Goal: Task Accomplishment & Management: Use online tool/utility

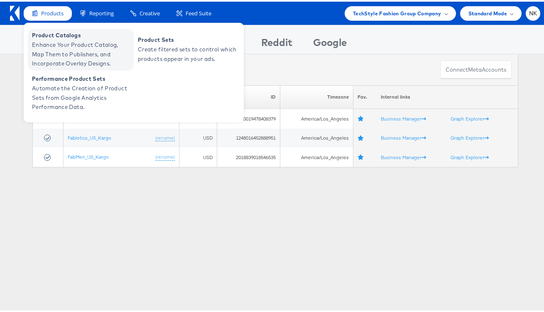
click at [56, 52] on span "Enhance Your Product Catalog, Map Them to Publishers, and Incorporate Overlay D…" at bounding box center [82, 53] width 100 height 28
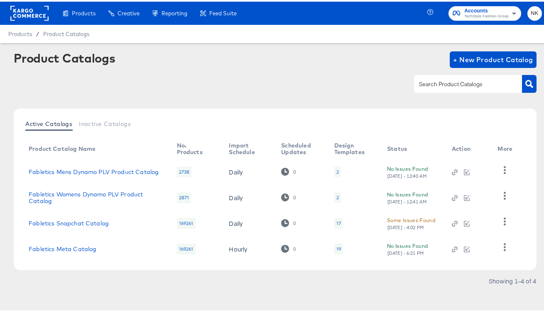
click at [30, 10] on rect at bounding box center [29, 11] width 38 height 15
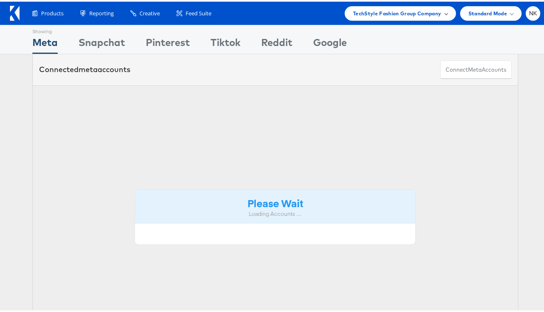
click at [427, 13] on span "TechStyle Fashion Group Company" at bounding box center [397, 11] width 88 height 9
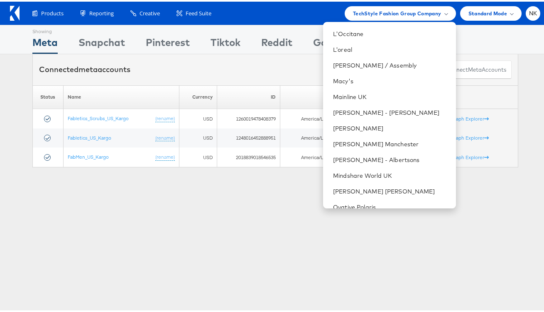
scroll to position [475, 0]
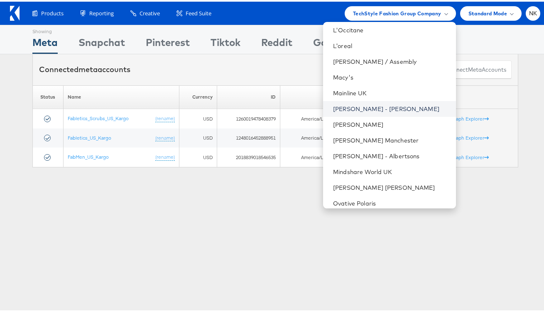
click at [368, 108] on link "[PERSON_NAME] - [PERSON_NAME]" at bounding box center [391, 107] width 116 height 8
click at [368, 108] on link "Mason - Alexis Bittar" at bounding box center [391, 107] width 116 height 8
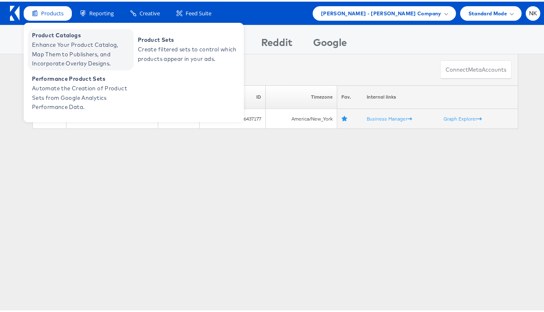
click at [57, 32] on span "Product Catalogs" at bounding box center [82, 34] width 100 height 10
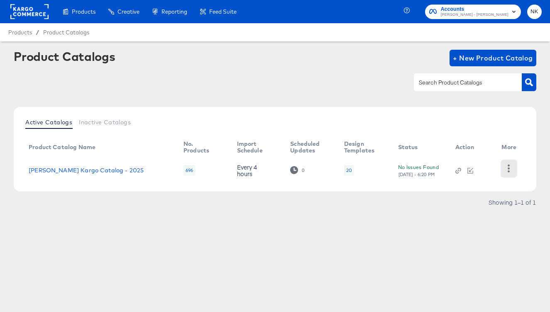
click at [508, 171] on icon "button" at bounding box center [509, 169] width 2 height 8
click at [432, 111] on div "Active Catalogs Inactive Catalogs Product Catalog Name No. Products Import Sche…" at bounding box center [275, 149] width 522 height 85
click at [114, 167] on link "Alexis Bittar Kargo Catalog - 2025" at bounding box center [86, 170] width 115 height 7
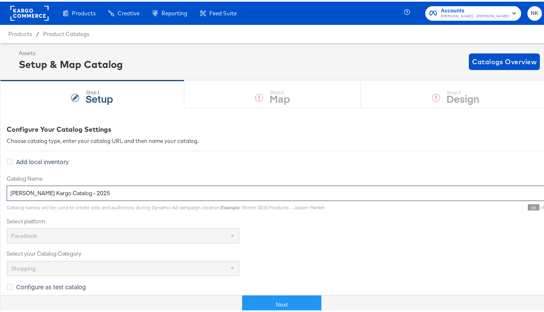
drag, startPoint x: 129, startPoint y: 189, endPoint x: 4, endPoint y: 191, distance: 124.5
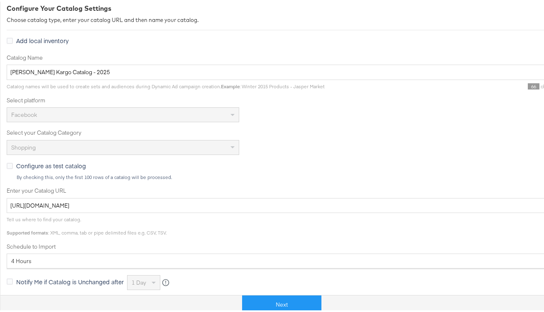
scroll to position [161, 0]
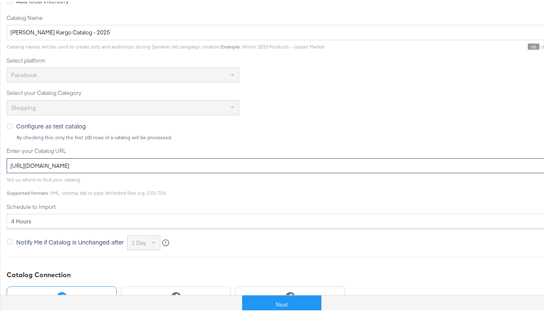
drag, startPoint x: 198, startPoint y: 164, endPoint x: 1, endPoint y: 160, distance: 196.8
click at [1, 160] on div "Configure Your Catalog Settings Choose catalog type, enter your catalog URL and…" at bounding box center [275, 167] width 550 height 444
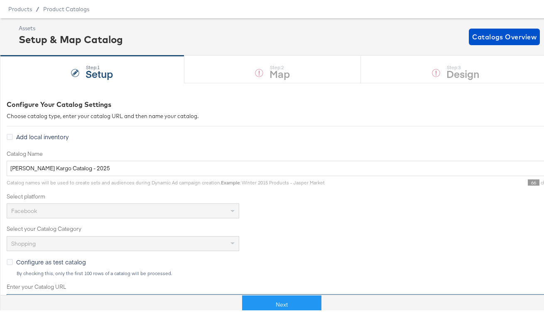
scroll to position [0, 0]
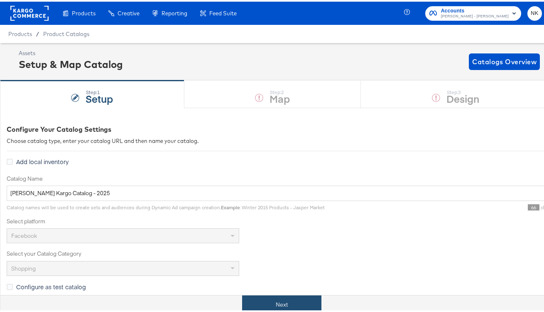
click at [286, 300] on button "Next" at bounding box center [281, 303] width 79 height 19
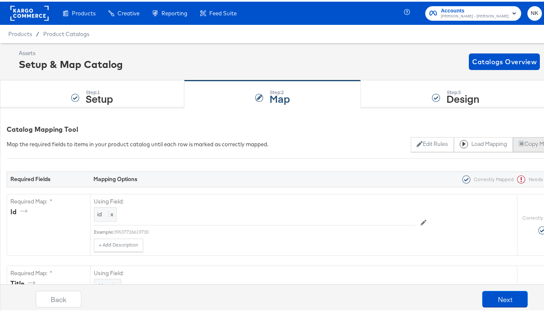
click at [522, 146] on button "Copy Mapping" at bounding box center [540, 143] width 54 height 15
click at [484, 294] on button "Next" at bounding box center [505, 298] width 46 height 17
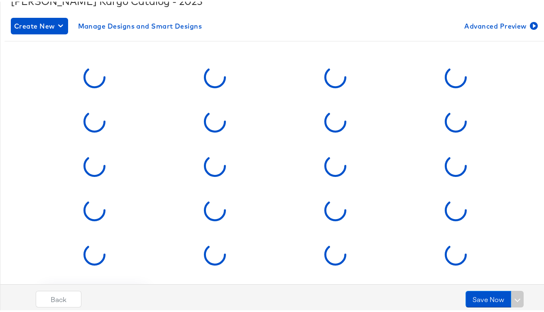
scroll to position [136, 0]
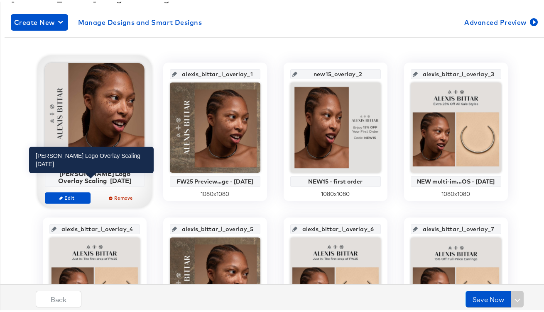
drag, startPoint x: 122, startPoint y: 177, endPoint x: 75, endPoint y: 171, distance: 47.6
click at [75, 171] on div "Alexis Bittar Logo Overlay Scaling 3.24.25" at bounding box center [94, 175] width 95 height 15
click at [112, 176] on div "Alexis Bittar Logo Overlay Scaling 3.24.25" at bounding box center [94, 175] width 95 height 15
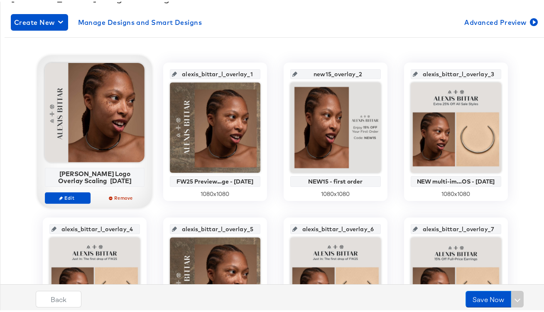
drag, startPoint x: 118, startPoint y: 179, endPoint x: 59, endPoint y: 166, distance: 61.2
click at [59, 166] on div "Alexis Bittar Logo Overlay Scaling 3.24.25 Edit Remove" at bounding box center [95, 135] width 100 height 149
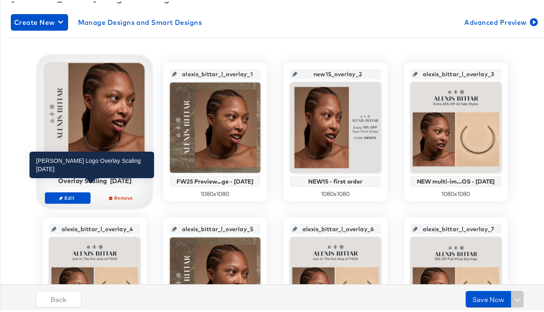
click at [100, 180] on div "Alexis Bittar Logo Overlay Scaling 3.24.25" at bounding box center [94, 175] width 95 height 15
drag, startPoint x: 110, startPoint y: 180, endPoint x: 73, endPoint y: 176, distance: 37.6
click at [73, 176] on div "Alexis Bittar Logo Overlay Scaling 3.24.25" at bounding box center [94, 175] width 95 height 15
click at [123, 178] on div "Alexis Bittar Logo Overlay Scaling 3.24.25" at bounding box center [94, 175] width 95 height 15
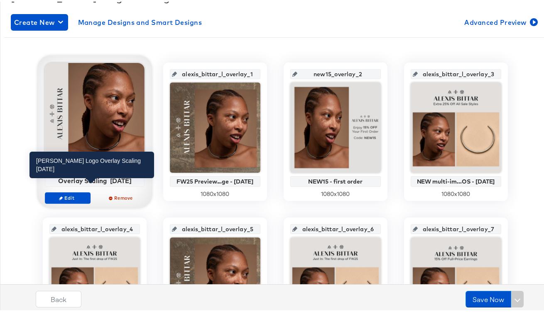
drag, startPoint x: 121, startPoint y: 178, endPoint x: 52, endPoint y: 172, distance: 68.8
click at [52, 172] on div "Alexis Bittar Logo Overlay Scaling 3.24.25" at bounding box center [94, 175] width 95 height 15
copy div "Alexis Bittar Logo Overlay Scaling 3.24.25"
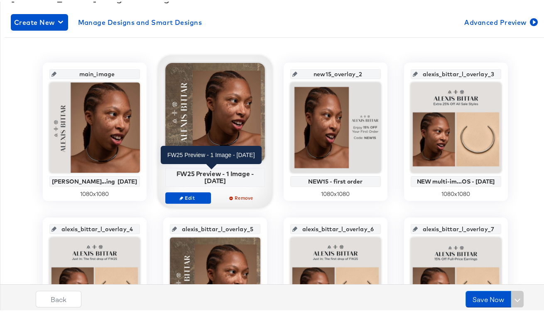
drag, startPoint x: 227, startPoint y: 181, endPoint x: 173, endPoint y: 175, distance: 55.0
click at [173, 175] on div "FW25 Preview - 1 Image - 7/17/25" at bounding box center [214, 175] width 95 height 15
copy div "FW25 Preview - 1 Image - 7/17/25"
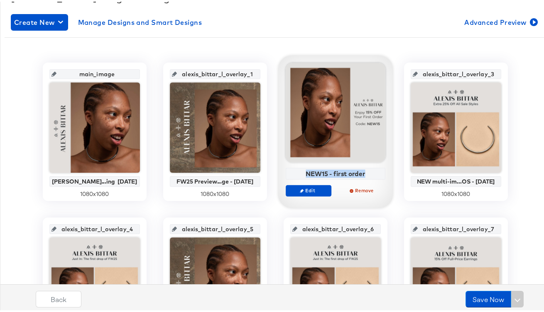
drag, startPoint x: 362, startPoint y: 175, endPoint x: 302, endPoint y: 174, distance: 60.2
click at [302, 174] on div "NEW15 - first order" at bounding box center [335, 171] width 95 height 7
copy div "NEW15 - first order"
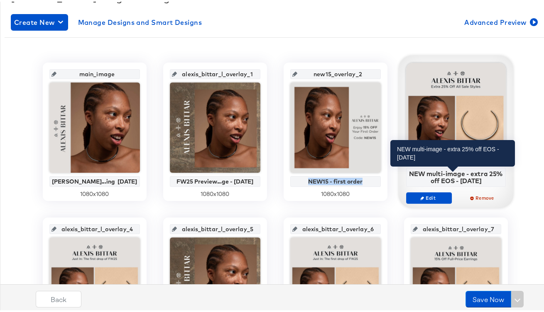
drag, startPoint x: 480, startPoint y: 181, endPoint x: 407, endPoint y: 173, distance: 73.5
click at [408, 173] on div "NEW multi-image - extra 25% off EOS - 7/18/25" at bounding box center [455, 175] width 95 height 15
copy div "NEW multi-image - extra 25% off EOS - 7/18/25"
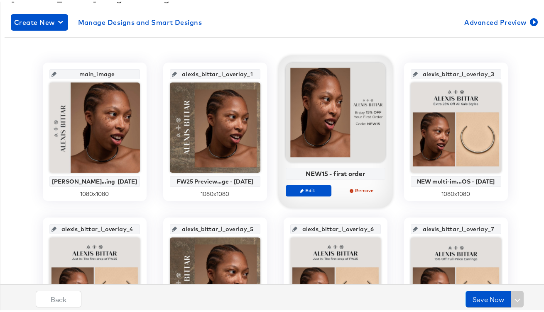
scroll to position [225, 0]
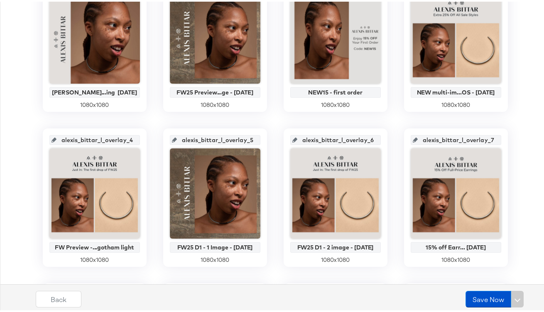
drag, startPoint x: 117, startPoint y: 246, endPoint x: 50, endPoint y: 242, distance: 66.6
click at [51, 243] on div "FW Preview -...gotham light" at bounding box center [94, 246] width 86 height 7
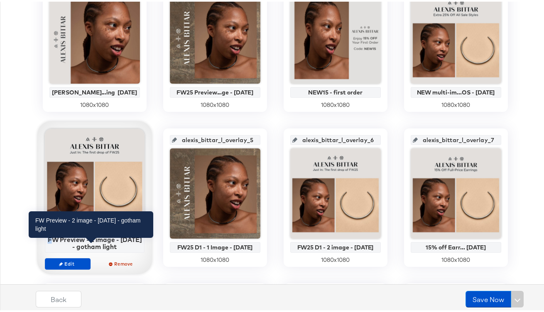
drag, startPoint x: 116, startPoint y: 246, endPoint x: 45, endPoint y: 240, distance: 70.8
click at [47, 240] on div "FW Preview - 2 image - 7/17/25 - gotham light" at bounding box center [94, 241] width 95 height 15
copy div "FW Preview - 2 image - 7/17/25 - gotham light"
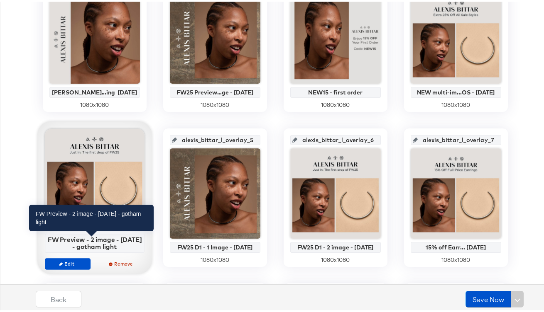
copy div "FW Preview - 2 image - 7/17/25 - gotham light"
drag, startPoint x: 115, startPoint y: 248, endPoint x: 46, endPoint y: 239, distance: 70.3
click at [47, 239] on div "FW Preview - 2 image - 7/17/25 - gotham light" at bounding box center [94, 241] width 95 height 15
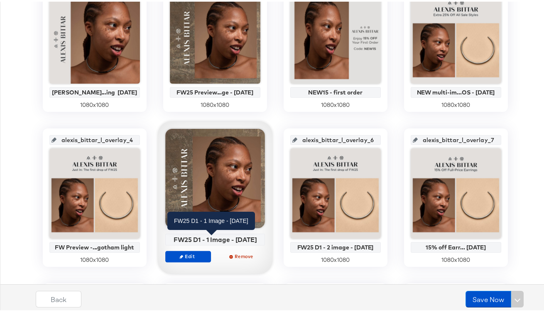
drag, startPoint x: 255, startPoint y: 239, endPoint x: 168, endPoint y: 240, distance: 87.2
click at [168, 240] on div "FW25 D1 - 1 Image - 7/29/25" at bounding box center [214, 237] width 95 height 7
copy div "FW25 D1 - 1 Image - 7/29/25"
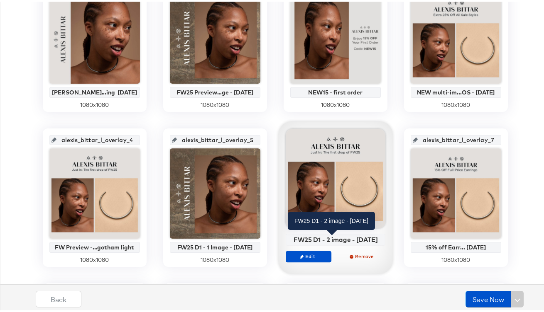
drag, startPoint x: 377, startPoint y: 238, endPoint x: 289, endPoint y: 237, distance: 88.4
click at [289, 237] on div "FW25 D1 - 2 image - 7/29/25" at bounding box center [335, 237] width 95 height 7
copy div "FW25 D1 - 2 image - 7/29/25"
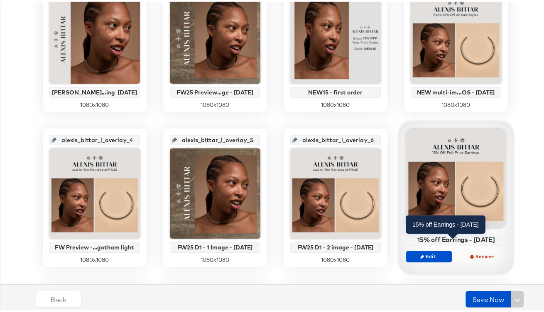
copy div "15% off Earrings - August 2025"
drag, startPoint x: 480, startPoint y: 243, endPoint x: 413, endPoint y: 239, distance: 66.6
click at [413, 239] on div "15% off Earrings - August 2025" at bounding box center [455, 237] width 95 height 7
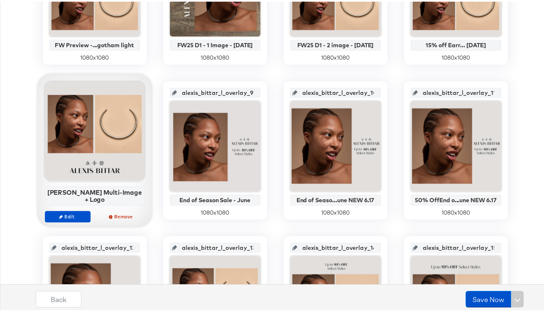
scroll to position [417, 0]
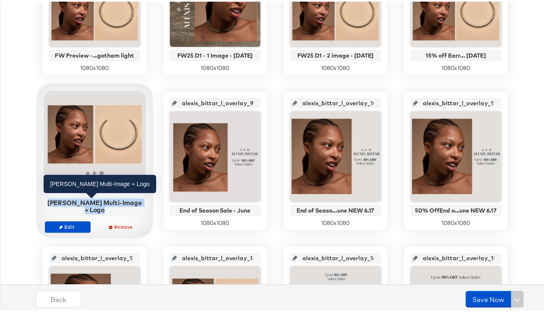
drag, startPoint x: 117, startPoint y: 208, endPoint x: 50, endPoint y: 201, distance: 66.8
click at [50, 201] on div "Alexis Bittar Multi-Image + Logo" at bounding box center [94, 205] width 95 height 15
copy div "Alexis Bittar Multi-Image + Logo"
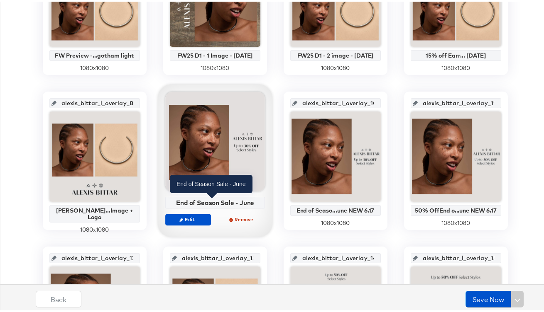
drag, startPoint x: 252, startPoint y: 204, endPoint x: 172, endPoint y: 200, distance: 80.2
click at [172, 200] on div "End of Season Sale - June" at bounding box center [214, 201] width 95 height 7
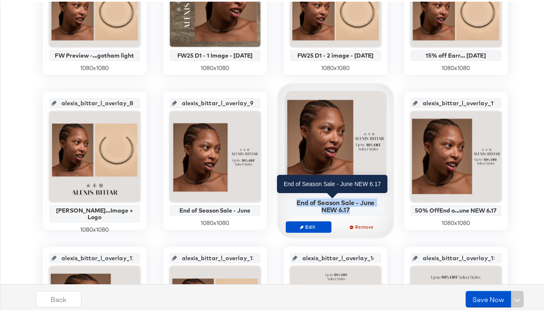
drag, startPoint x: 352, startPoint y: 209, endPoint x: 293, endPoint y: 202, distance: 59.3
click at [293, 202] on div "End of Season Sale - June NEW 6.17" at bounding box center [335, 205] width 95 height 15
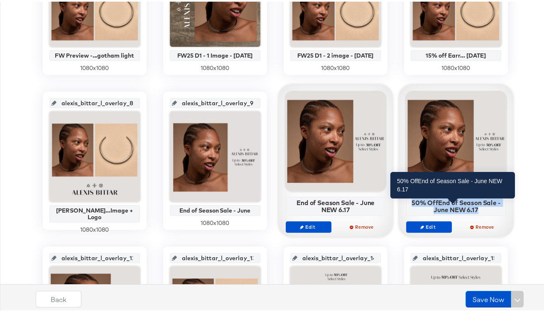
drag, startPoint x: 488, startPoint y: 208, endPoint x: 408, endPoint y: 202, distance: 80.4
click at [408, 202] on div "50% OffEnd of Season Sale - June NEW 6.17" at bounding box center [455, 205] width 95 height 15
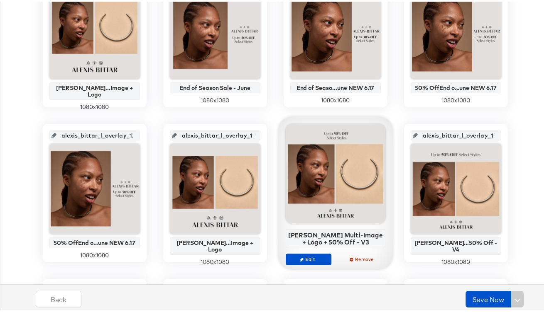
scroll to position [587, 0]
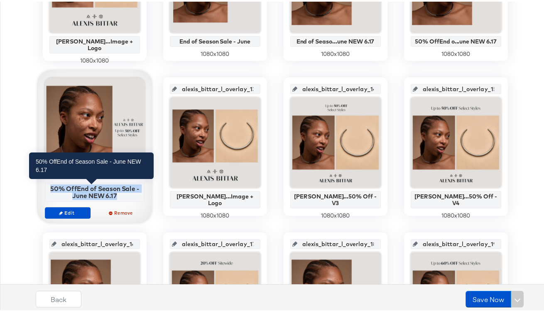
drag, startPoint x: 117, startPoint y: 197, endPoint x: 46, endPoint y: 187, distance: 70.9
click at [47, 187] on div "50% OffEnd of Season Sale - June NEW 6.17" at bounding box center [94, 190] width 95 height 15
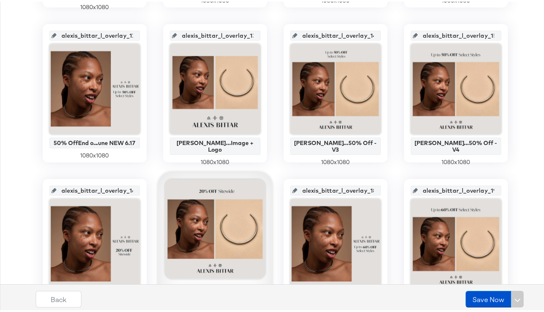
scroll to position [646, 0]
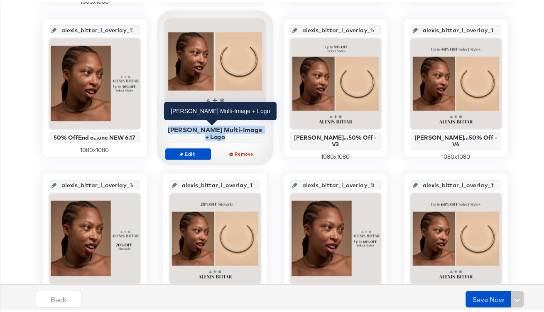
drag, startPoint x: 228, startPoint y: 139, endPoint x: 169, endPoint y: 128, distance: 60.0
click at [169, 128] on div "Alexis Bittar Multi-Image + Logo" at bounding box center [214, 131] width 95 height 15
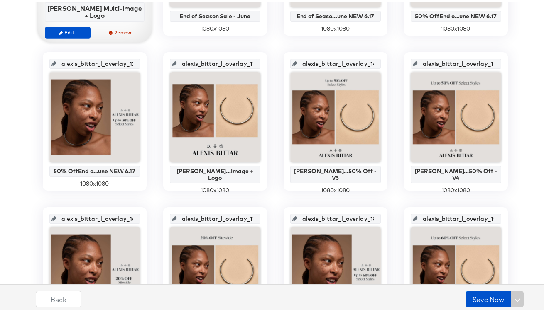
scroll to position [614, 0]
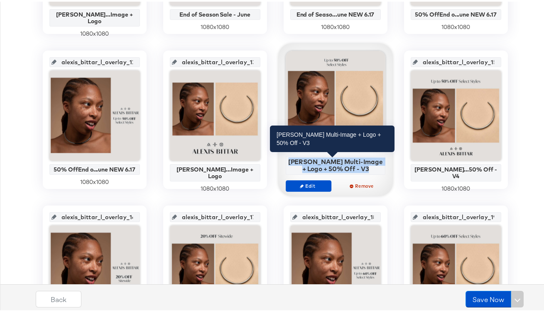
drag, startPoint x: 367, startPoint y: 168, endPoint x: 292, endPoint y: 162, distance: 74.9
click at [292, 162] on div "Alexis Bittar Multi-Image + Logo + 50% Off - V3" at bounding box center [335, 163] width 95 height 15
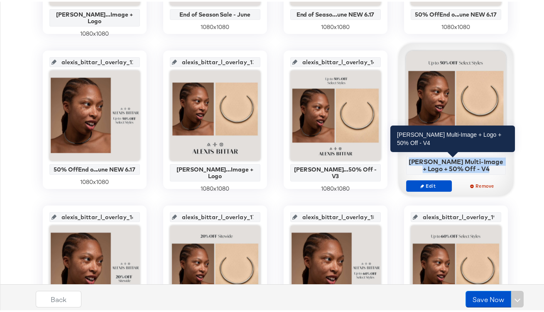
drag, startPoint x: 489, startPoint y: 170, endPoint x: 410, endPoint y: 161, distance: 80.1
click at [410, 161] on div "Alexis Bittar Multi-Image + Logo + 50% Off - V4" at bounding box center [455, 163] width 95 height 15
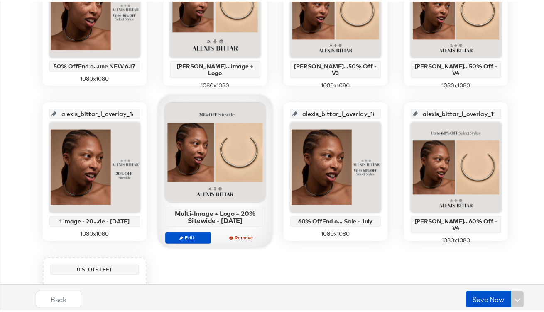
scroll to position [723, 0]
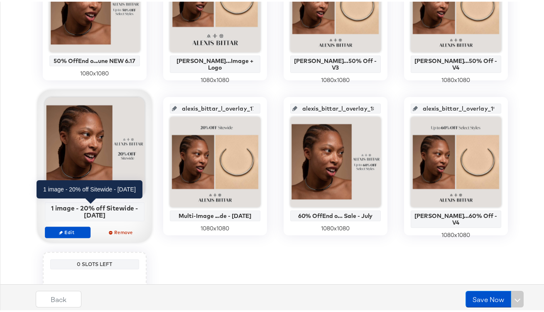
drag, startPoint x: 128, startPoint y: 214, endPoint x: 48, endPoint y: 206, distance: 80.4
click at [48, 206] on div "1 image - 20% off Sitewide - June 27" at bounding box center [94, 210] width 95 height 15
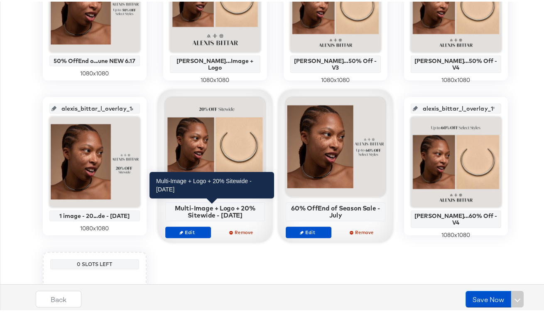
drag, startPoint x: 241, startPoint y: 215, endPoint x: 173, endPoint y: 209, distance: 68.8
click at [173, 209] on div "Multi-Image + Logo + 20% Sitewide - June 27" at bounding box center [214, 210] width 95 height 15
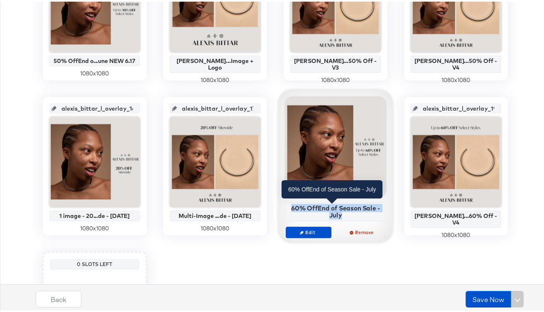
drag, startPoint x: 348, startPoint y: 213, endPoint x: 287, endPoint y: 205, distance: 61.2
click at [288, 205] on div "60% OffEnd of Season Sale - July" at bounding box center [335, 210] width 95 height 15
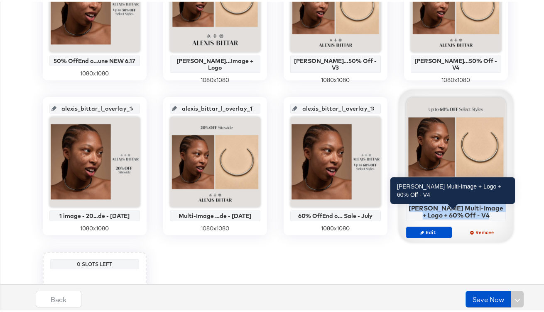
drag, startPoint x: 486, startPoint y: 212, endPoint x: 413, endPoint y: 209, distance: 73.1
click at [413, 209] on div "Alexis Bittar Multi-Image + Logo + 60% Off - V4" at bounding box center [455, 210] width 95 height 15
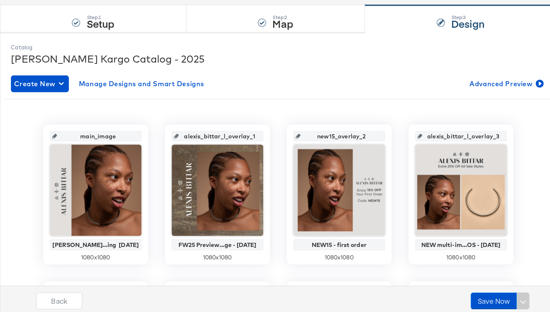
scroll to position [0, 0]
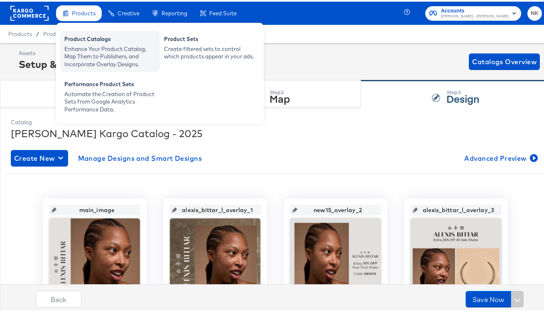
click at [75, 44] on div "Enhance Your Product Catalog, Map Them to Publishers, and Incorporate Overlay D…" at bounding box center [109, 55] width 91 height 23
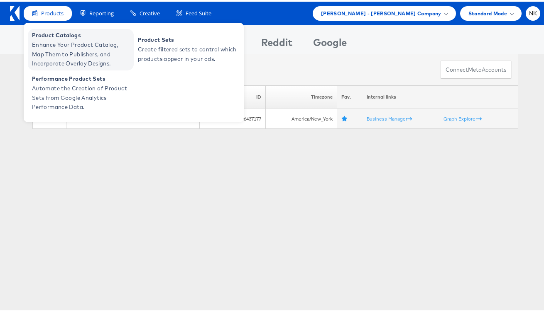
click at [62, 36] on span "Product Catalogs" at bounding box center [82, 34] width 100 height 10
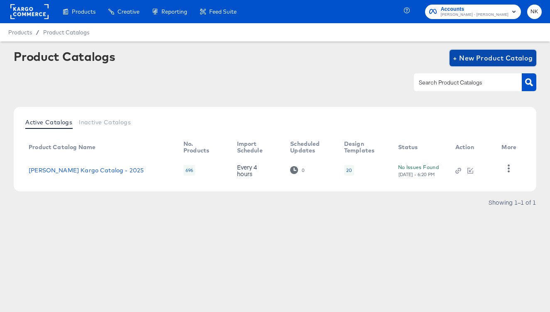
click at [468, 60] on span "+ New Product Catalog" at bounding box center [493, 58] width 80 height 12
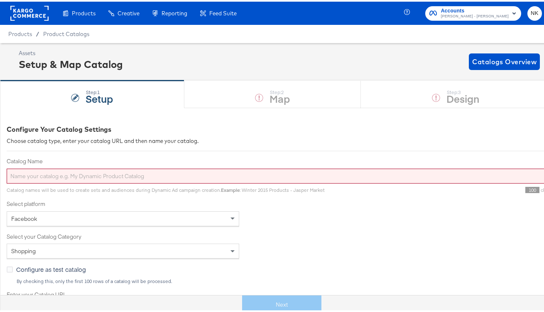
click at [265, 175] on input "Catalog Name" at bounding box center [297, 174] width 581 height 15
click at [129, 176] on input "Catalog Name" at bounding box center [297, 174] width 581 height 15
paste input "[PERSON_NAME] Kargo Catalog - 2025 V2"
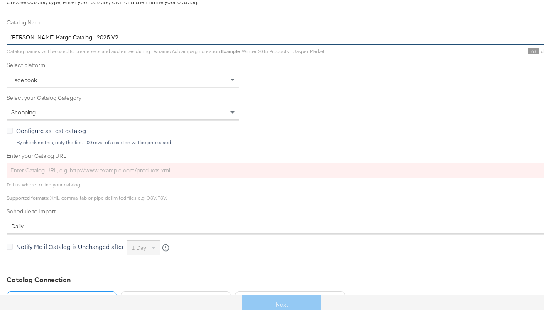
scroll to position [171, 0]
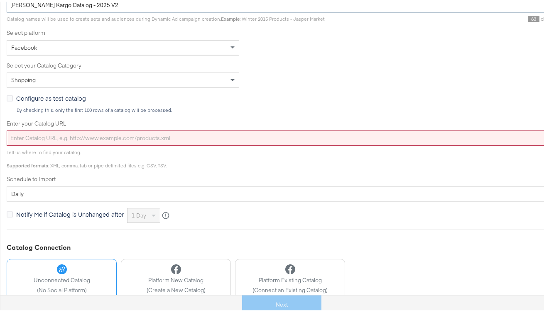
type input "[PERSON_NAME] Kargo Catalog - 2025 V2"
click at [137, 137] on input "Enter your Catalog URL" at bounding box center [297, 136] width 581 height 15
paste input "[URL][DOMAIN_NAME]"
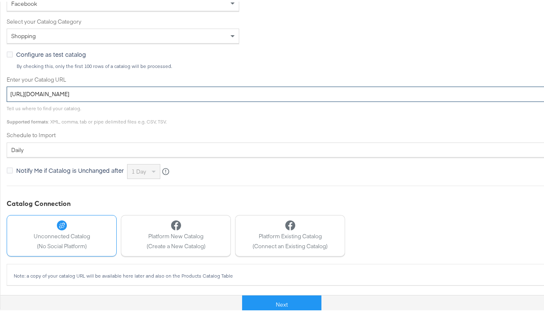
scroll to position [216, 0]
type input "[URL][DOMAIN_NAME]"
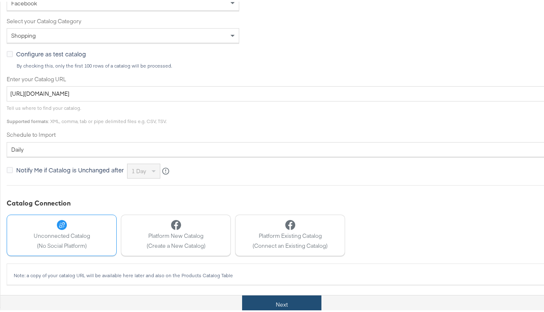
click at [259, 295] on button "Next" at bounding box center [281, 303] width 79 height 19
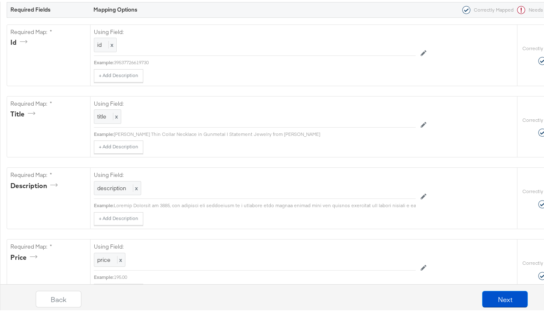
scroll to position [0, 0]
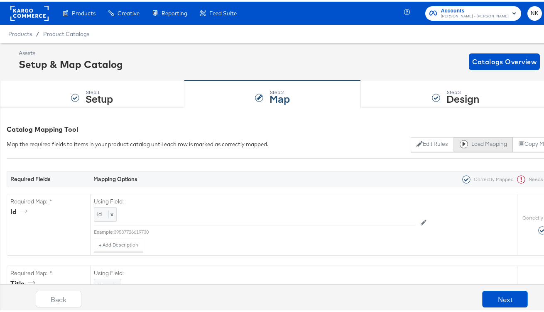
click at [497, 144] on button "Load Mapping" at bounding box center [483, 143] width 59 height 15
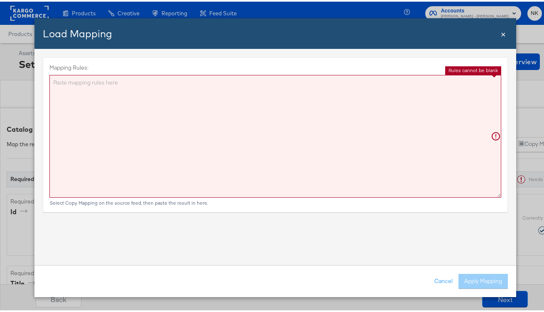
click at [248, 106] on textarea "Mapping Rules:" at bounding box center [275, 134] width 452 height 123
paste textarea "{"id":"{{{\"id\"}}}","title":"{{{\"title\"}}}","description":"{{{\"description\…"
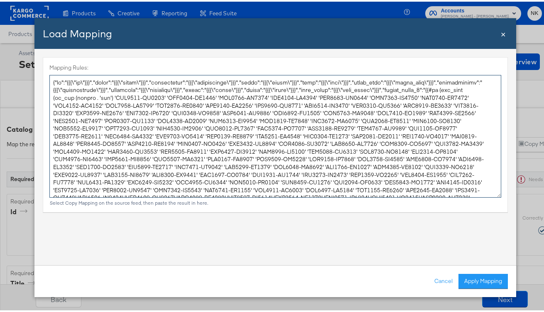
scroll to position [112, 0]
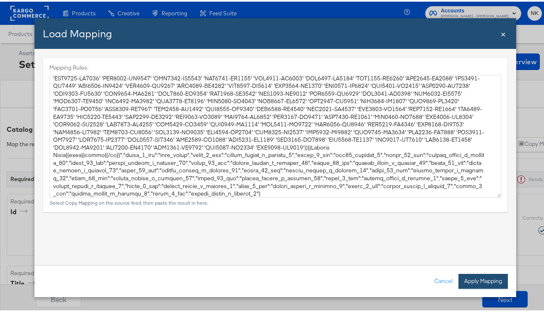
type textarea "{ "id": "{{{\"id\"}}}", "title": "{{{\"title\"}}}", "description": "{{{\"descri…"
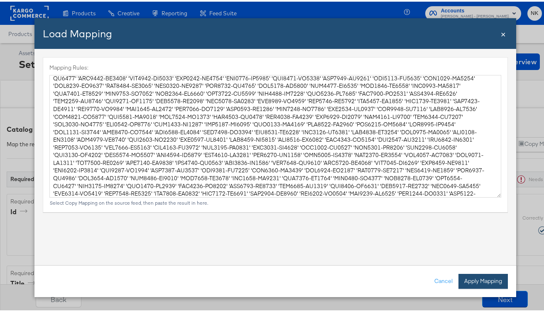
click at [458, 278] on button "Apply Mapping" at bounding box center [482, 280] width 49 height 15
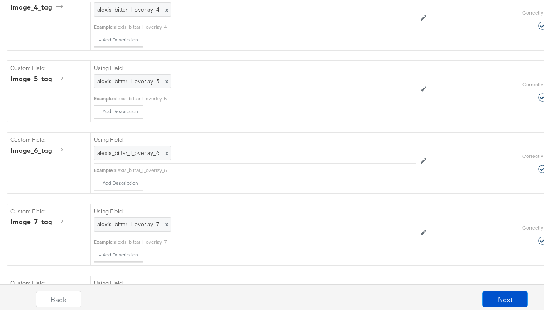
scroll to position [2557, 0]
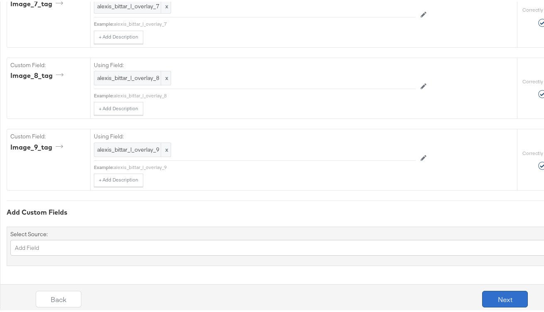
click at [492, 297] on button "Next" at bounding box center [505, 298] width 46 height 17
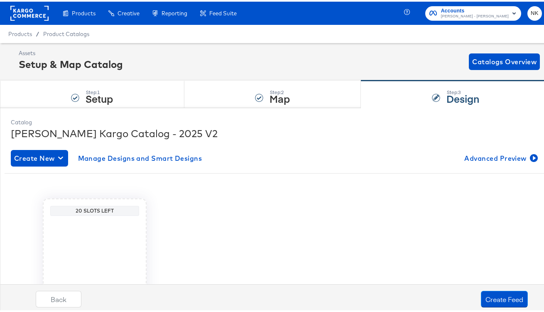
scroll to position [83, 0]
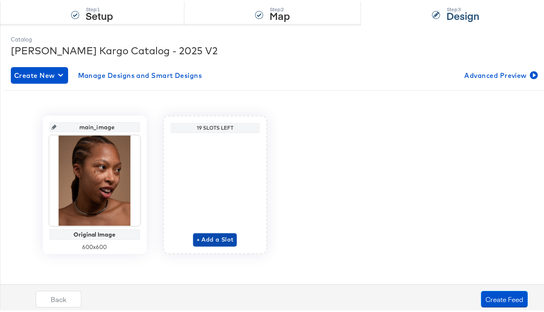
click at [207, 238] on span "+ Add a Slot" at bounding box center [214, 238] width 37 height 10
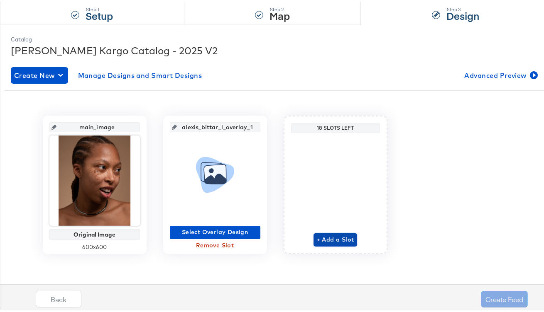
scroll to position [83, 0]
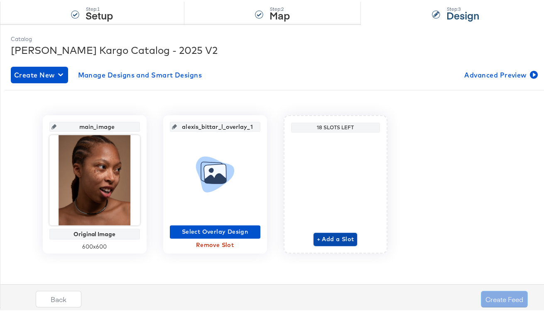
click at [317, 239] on span "+ Add a Slot" at bounding box center [335, 238] width 37 height 10
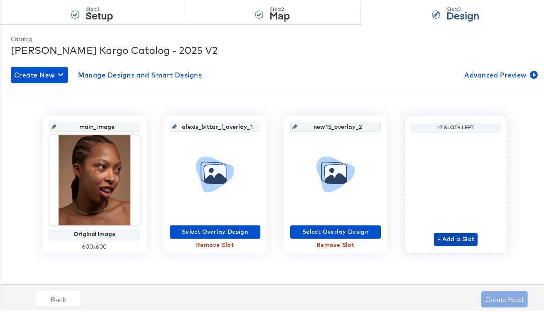
click at [438, 239] on span "+ Add a Slot" at bounding box center [455, 238] width 37 height 10
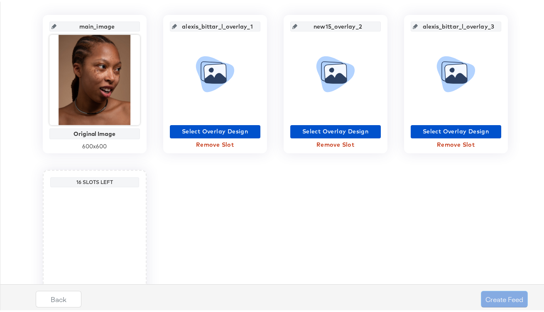
scroll to position [239, 0]
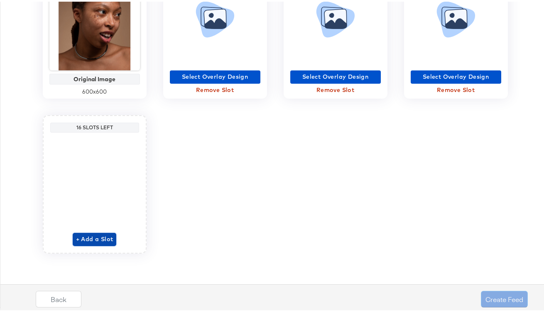
click at [95, 243] on span "+ Add a Slot" at bounding box center [94, 238] width 37 height 10
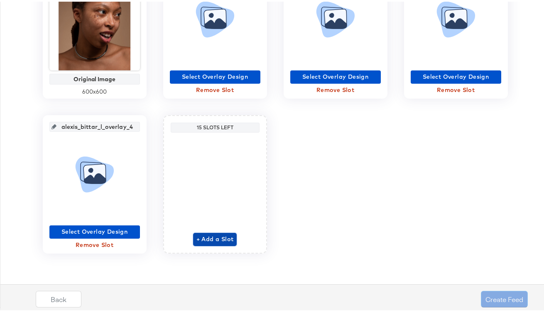
click at [225, 237] on span "+ Add a Slot" at bounding box center [214, 238] width 37 height 10
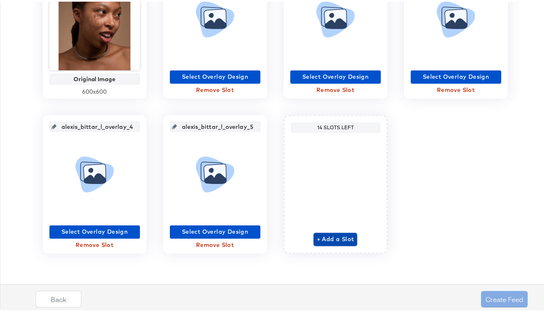
click at [351, 234] on button "+ Add a Slot" at bounding box center [335, 238] width 44 height 13
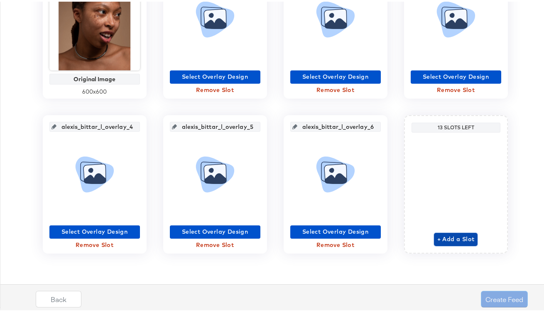
click at [452, 239] on span "+ Add a Slot" at bounding box center [455, 238] width 37 height 10
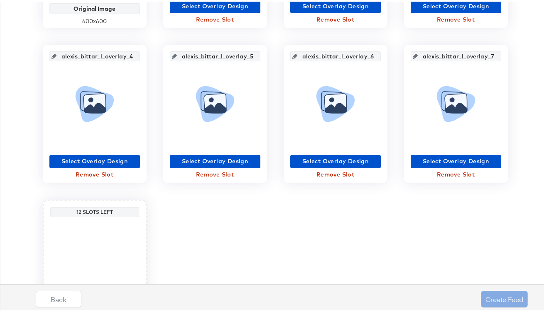
scroll to position [394, 0]
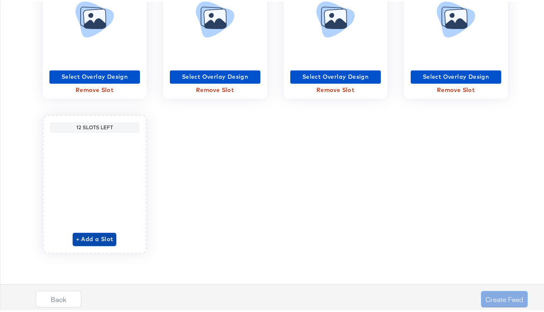
click at [103, 235] on span "+ Add a Slot" at bounding box center [94, 238] width 37 height 10
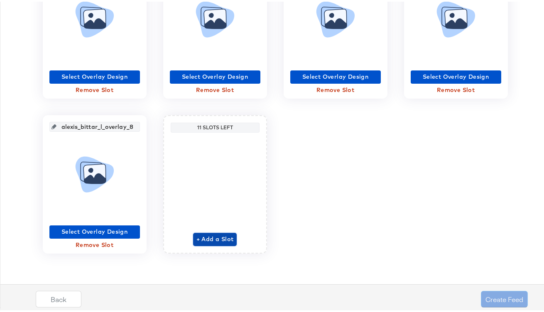
click at [208, 242] on span "+ Add a Slot" at bounding box center [214, 238] width 37 height 10
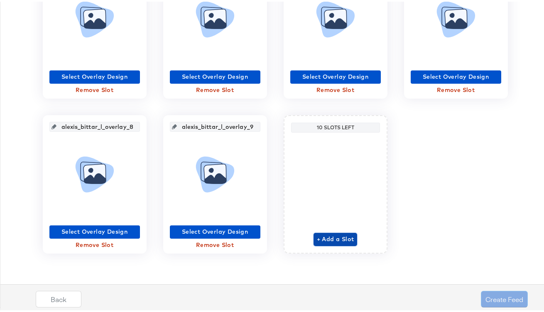
click at [337, 233] on span "+ Add a Slot" at bounding box center [335, 238] width 37 height 10
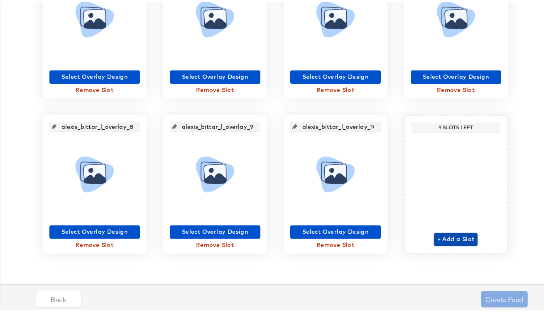
click at [442, 237] on span "+ Add a Slot" at bounding box center [455, 238] width 37 height 10
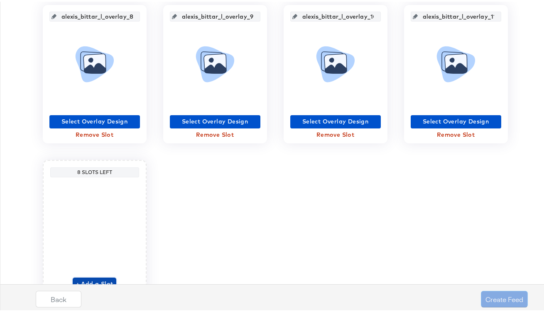
scroll to position [524, 0]
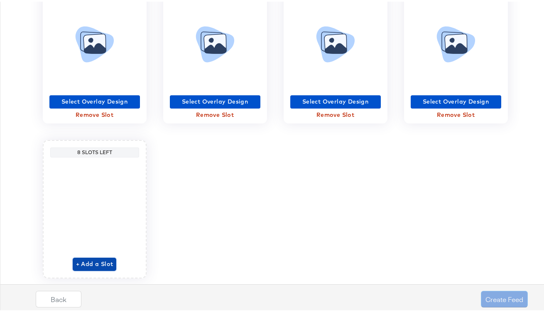
click at [109, 263] on span "+ Add a Slot" at bounding box center [94, 263] width 37 height 10
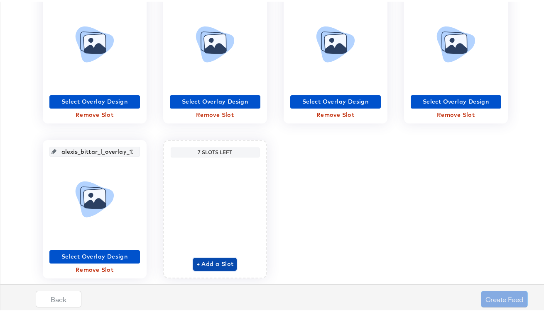
click at [212, 267] on span "+ Add a Slot" at bounding box center [214, 263] width 37 height 10
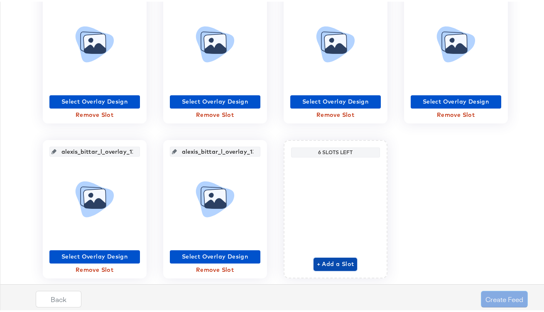
click at [324, 259] on span "+ Add a Slot" at bounding box center [335, 263] width 37 height 10
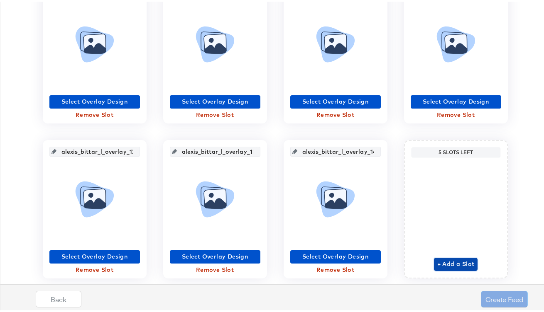
click at [437, 263] on span "+ Add a Slot" at bounding box center [455, 263] width 37 height 10
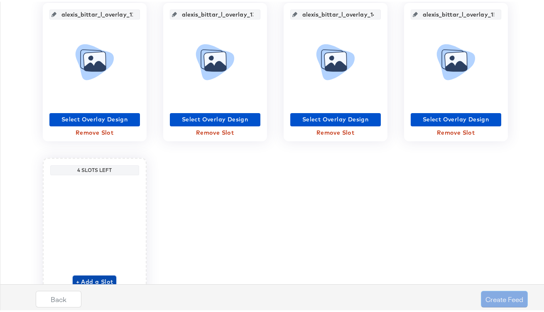
scroll to position [694, 0]
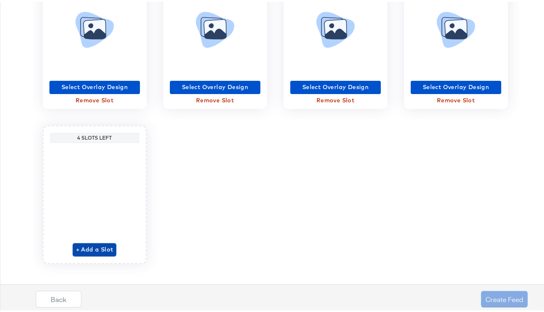
click at [92, 247] on span "+ Add a Slot" at bounding box center [94, 248] width 37 height 10
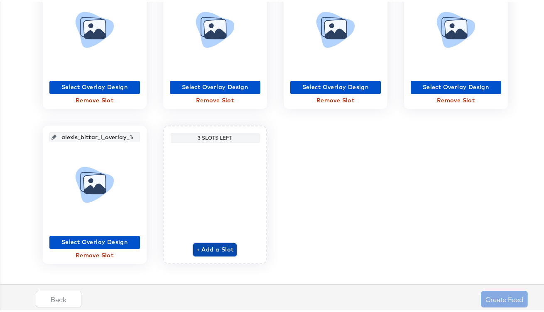
click at [217, 250] on span "+ Add a Slot" at bounding box center [214, 248] width 37 height 10
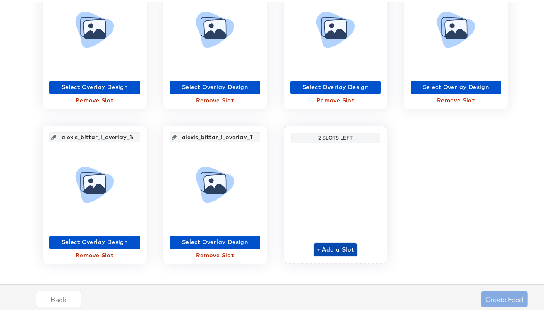
click at [336, 251] on span "+ Add a Slot" at bounding box center [335, 248] width 37 height 10
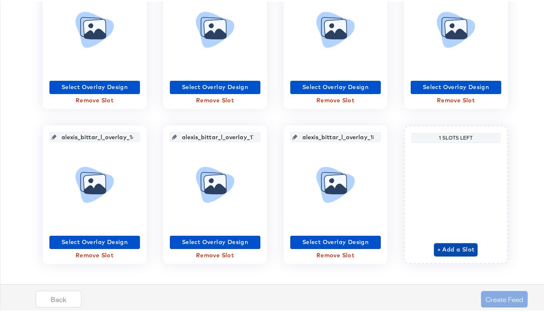
click at [434, 248] on button "+ Add a Slot" at bounding box center [456, 248] width 44 height 13
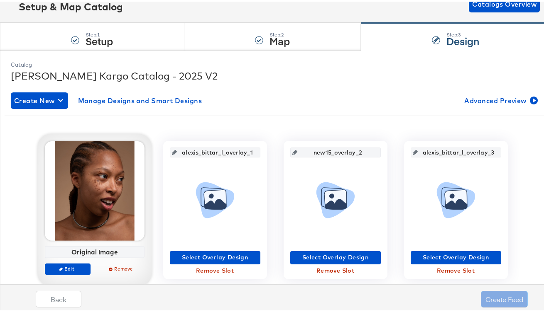
scroll to position [103, 0]
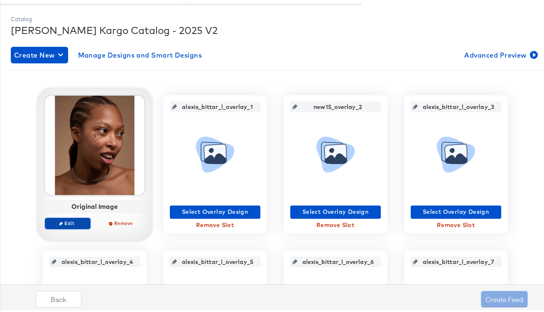
click at [73, 227] on button "Edit" at bounding box center [68, 222] width 46 height 12
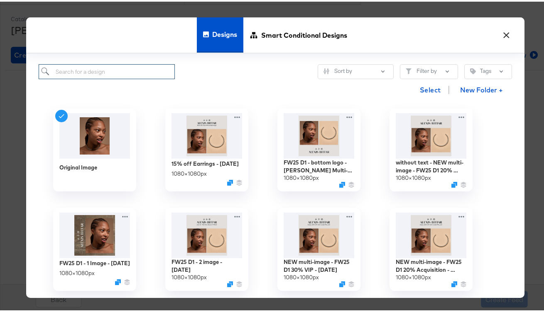
click at [98, 68] on input "search" at bounding box center [107, 70] width 137 height 15
paste input "{"id":"{{{\"id\"}}}","title":"{{{\"title\"}}}","description":"{{{\"description\…"
type input "{"id":"{{{\"id\"}}}","title":"{{{\"title\"}}}","description":"{{{\"description\…"
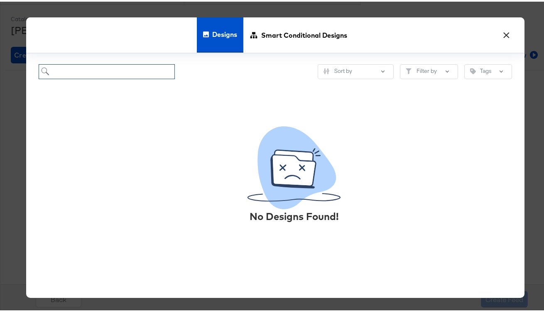
drag, startPoint x: 165, startPoint y: 72, endPoint x: -53, endPoint y: 64, distance: 218.0
click at [0, 64] on html "Products Creative Reporting Feed Suite Accounts Mason - Alexis Bittar NK Produc…" at bounding box center [275, 53] width 550 height 312
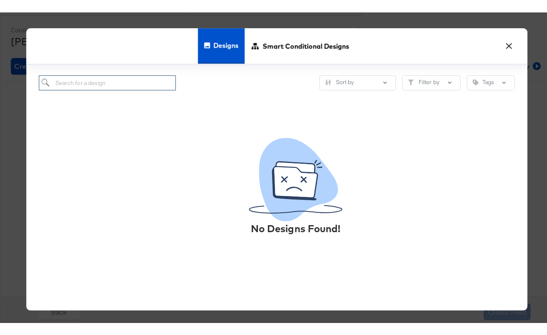
scroll to position [0, 0]
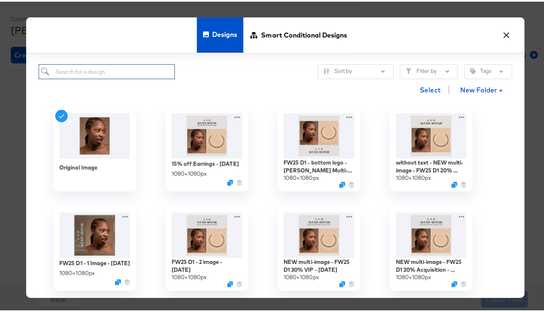
click at [115, 69] on input "search" at bounding box center [107, 70] width 137 height 15
paste input "Alexis Bittar Logo Overlay Scaling 3.24.25"
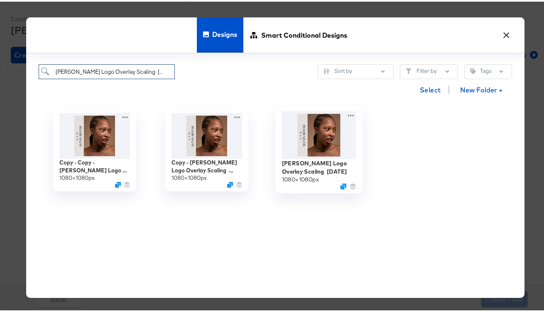
type input "Alexis Bittar Logo Overlay Scaling 3.24.25"
click at [310, 127] on img at bounding box center [318, 134] width 74 height 48
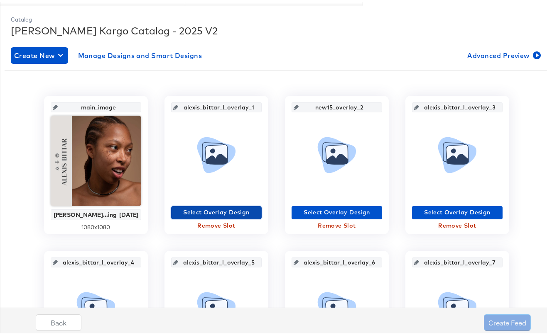
click at [233, 212] on span "Select Overlay Design" at bounding box center [216, 210] width 84 height 10
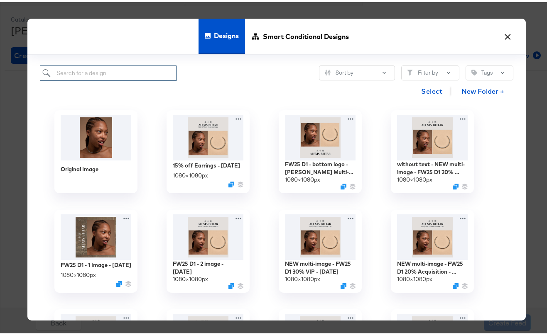
click at [146, 75] on input "search" at bounding box center [108, 70] width 137 height 15
paste input "FW25 Preview - 1 Image - 7/17/25"
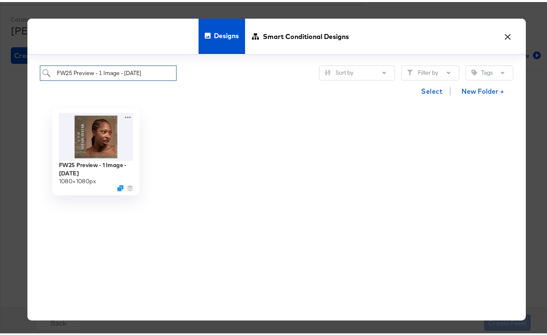
type input "FW25 Preview - 1 Image - 7/17/25"
click at [98, 148] on img at bounding box center [96, 135] width 74 height 48
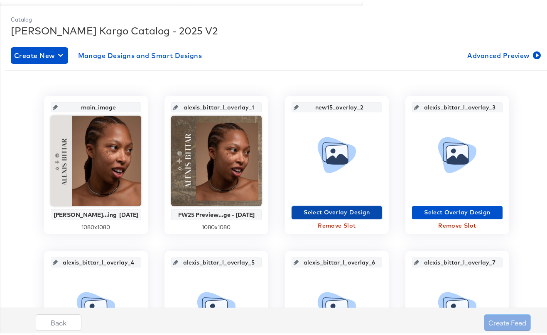
click at [304, 213] on span "Select Overlay Design" at bounding box center [337, 210] width 84 height 10
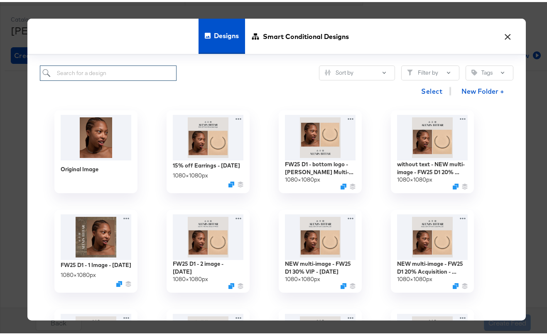
click at [85, 73] on input "search" at bounding box center [108, 70] width 137 height 15
paste input "NEW15 - first order"
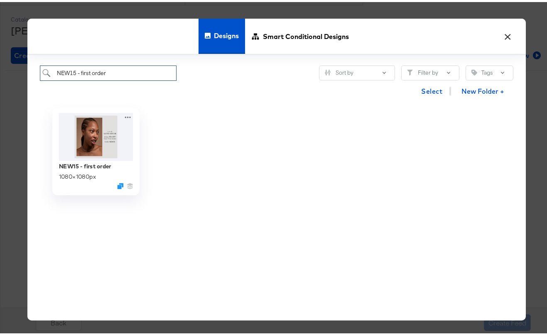
type input "NEW15 - first order"
click at [93, 138] on img at bounding box center [96, 135] width 74 height 48
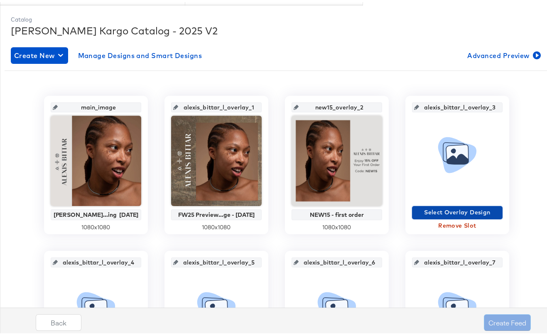
click at [477, 209] on span "Select Overlay Design" at bounding box center [457, 210] width 84 height 10
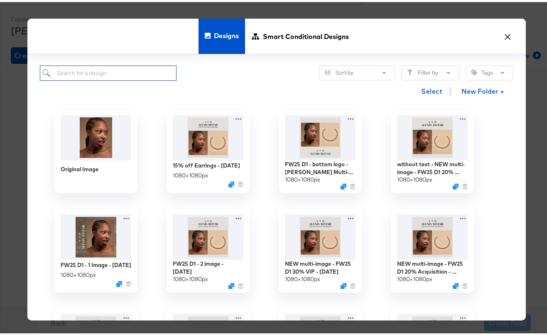
click at [150, 69] on input "search" at bounding box center [108, 70] width 137 height 15
paste input "NEW multi-image - extra 25% off EOS - 7/18/25"
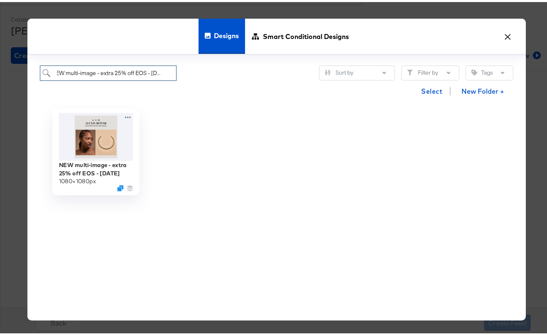
type input "NEW multi-image - extra 25% off EOS - 7/18/25"
click at [106, 147] on img at bounding box center [96, 135] width 74 height 48
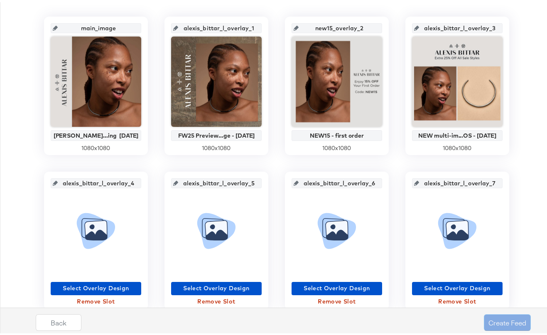
scroll to position [188, 0]
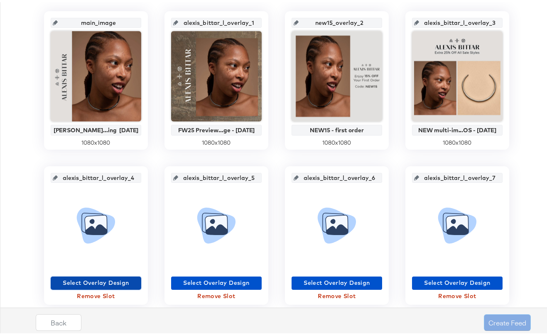
click at [115, 281] on span "Select Overlay Design" at bounding box center [96, 281] width 84 height 10
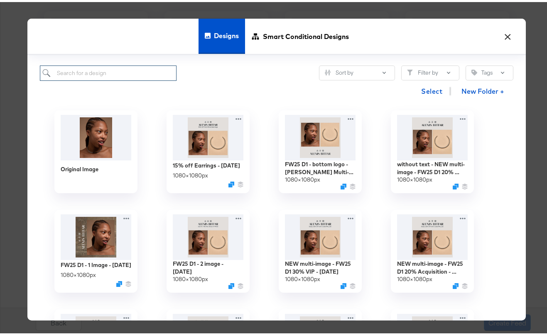
click at [135, 72] on input "search" at bounding box center [108, 70] width 137 height 15
paste input "FW Preview - 2 image - 7/17/25 - gotham light"
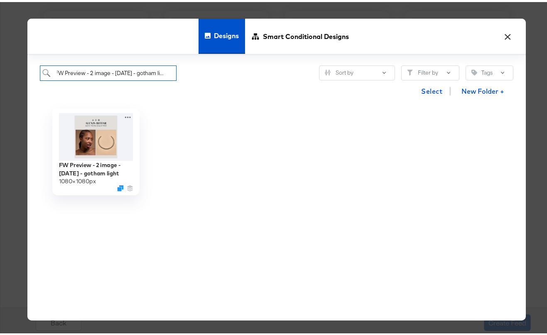
type input "FW Preview - 2 image - 7/17/25 - gotham light"
click at [100, 142] on img at bounding box center [96, 135] width 74 height 48
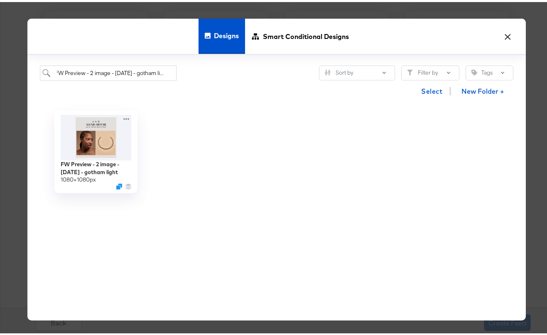
scroll to position [0, 0]
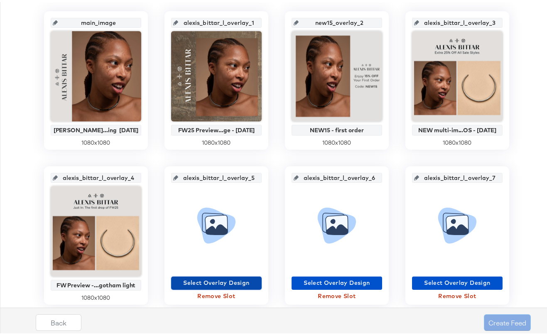
click at [226, 282] on span "Select Overlay Design" at bounding box center [216, 281] width 84 height 10
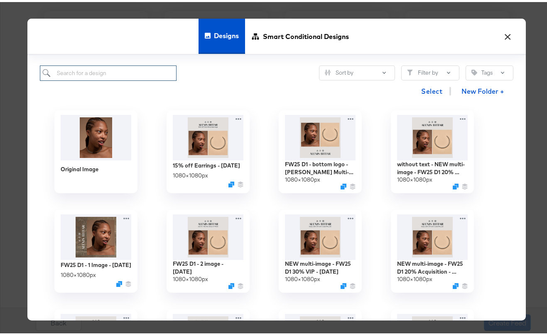
click at [111, 74] on input "search" at bounding box center [108, 70] width 137 height 15
paste input "FW25 D1 - 1 Image - [DATE]"
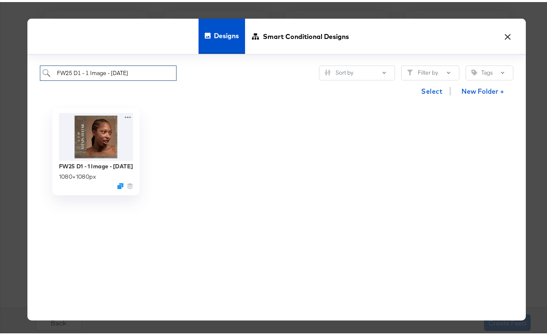
type input "FW25 D1 - 1 Image - [DATE]"
click at [98, 136] on img at bounding box center [96, 135] width 74 height 48
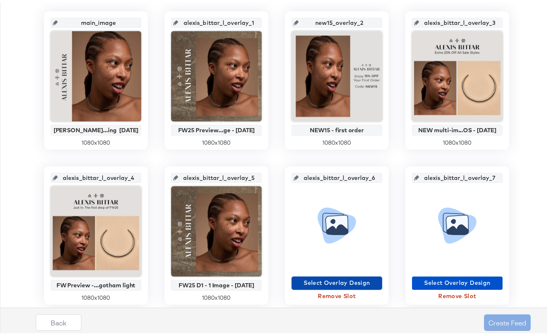
click at [319, 281] on span "Select Overlay Design" at bounding box center [337, 281] width 84 height 10
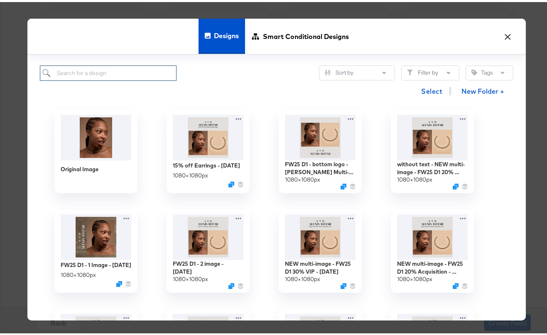
click at [105, 73] on input "search" at bounding box center [108, 70] width 137 height 15
paste input "FW25 D1 - 2 image - [DATE]"
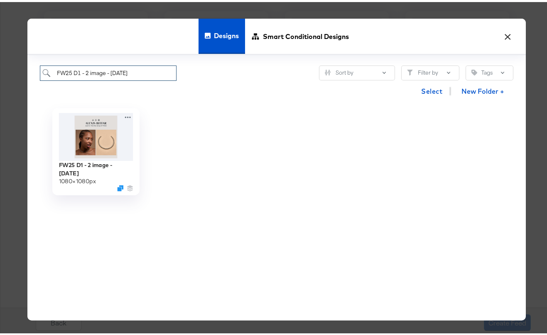
type input "FW25 D1 - 2 image - [DATE]"
click at [102, 144] on img at bounding box center [96, 135] width 74 height 48
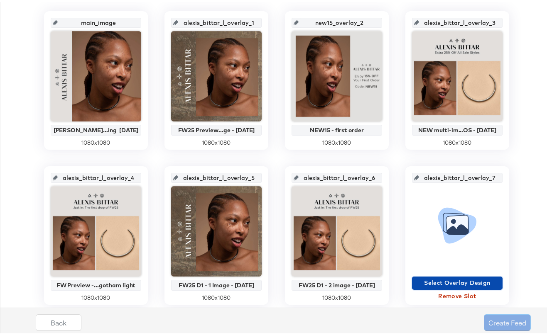
click at [456, 282] on span "Select Overlay Design" at bounding box center [457, 281] width 84 height 10
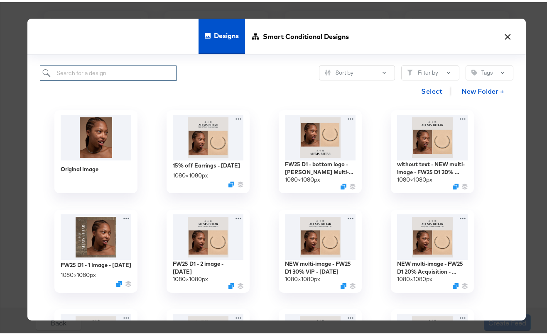
click at [149, 71] on input "search" at bounding box center [108, 70] width 137 height 15
paste input "15% off Earrings - August 2025"
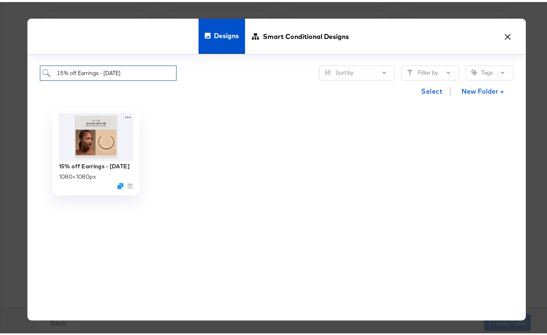
type input "15% off Earrings - August 2025"
click at [98, 139] on img at bounding box center [96, 135] width 74 height 48
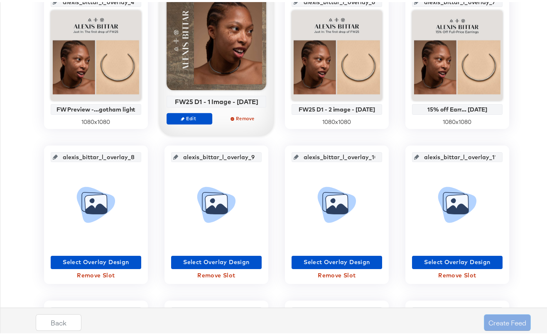
scroll to position [369, 0]
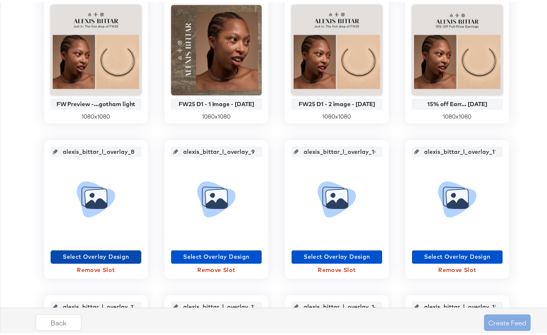
click at [122, 253] on span "Select Overlay Design" at bounding box center [96, 255] width 84 height 10
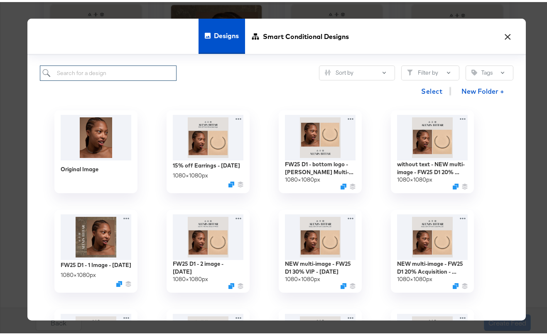
click at [132, 77] on input "search" at bounding box center [108, 70] width 137 height 15
paste input "Alexis Bittar Multi-Image + Logo"
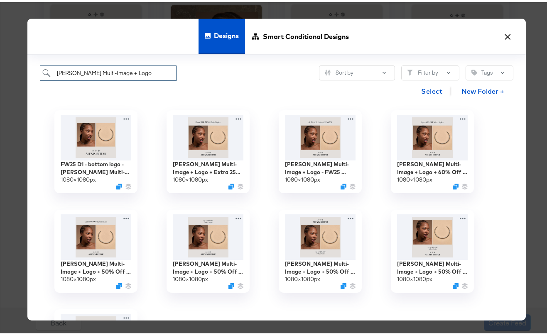
drag, startPoint x: 146, startPoint y: 73, endPoint x: 0, endPoint y: 70, distance: 145.7
click at [0, 70] on div "× Designs Smart Conditional Designs Alexis Bittar Multi-Image + Logo Sort by Fi…" at bounding box center [276, 167] width 553 height 335
type input "Alexis Bittar Multi-Image + Logo"
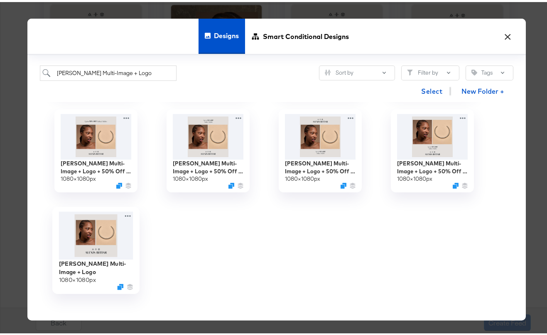
click at [90, 234] on img at bounding box center [96, 234] width 74 height 48
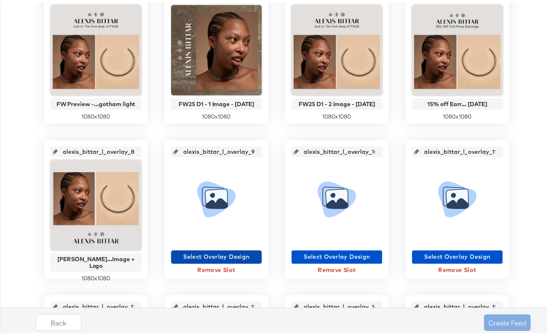
click at [219, 252] on span "Select Overlay Design" at bounding box center [216, 255] width 84 height 10
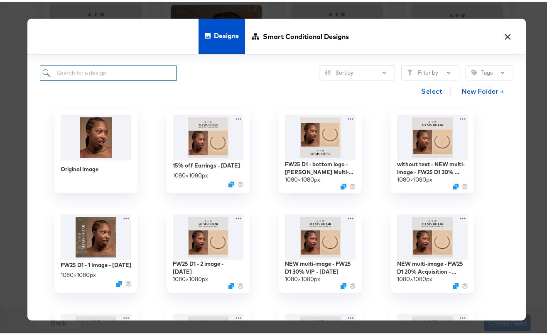
click at [153, 73] on input "search" at bounding box center [108, 70] width 137 height 15
paste input "End of Season Sale - June"
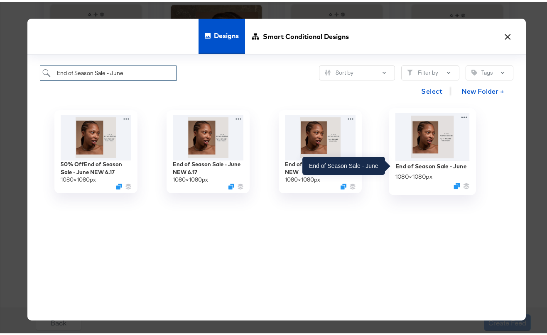
type input "End of Season Sale - June"
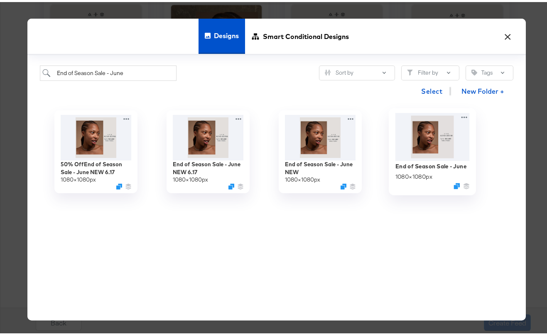
click at [445, 149] on img at bounding box center [432, 135] width 74 height 48
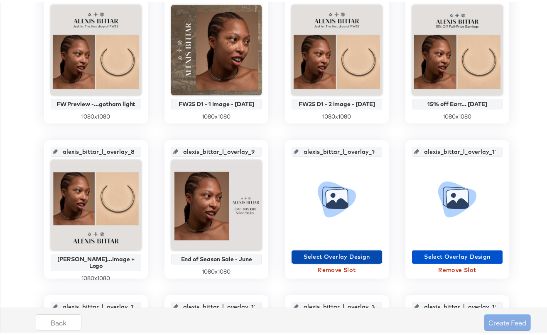
click at [342, 255] on span "Select Overlay Design" at bounding box center [337, 255] width 84 height 10
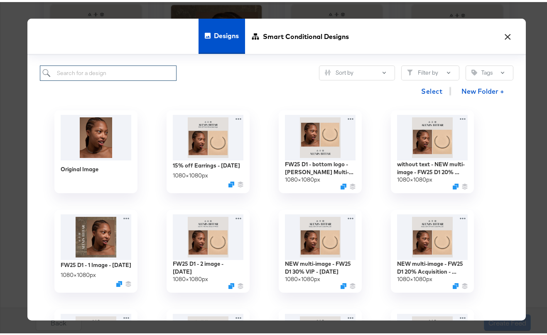
click at [144, 76] on input "search" at bounding box center [108, 70] width 137 height 15
paste input "End of Season Sale - June NEW 6.17"
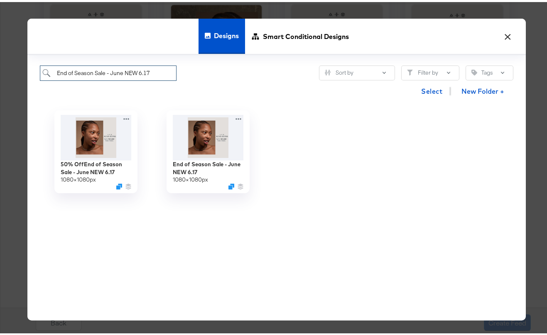
drag, startPoint x: 158, startPoint y: 69, endPoint x: 37, endPoint y: 68, distance: 121.6
click at [40, 68] on input "End of Season Sale - June NEW 6.17" at bounding box center [108, 70] width 137 height 15
type input "End of Season Sale - June NEW 6.17"
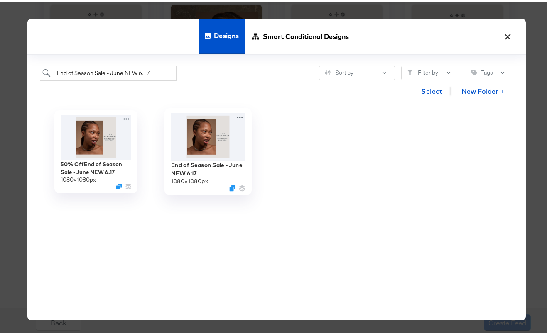
click at [208, 136] on img at bounding box center [208, 135] width 74 height 48
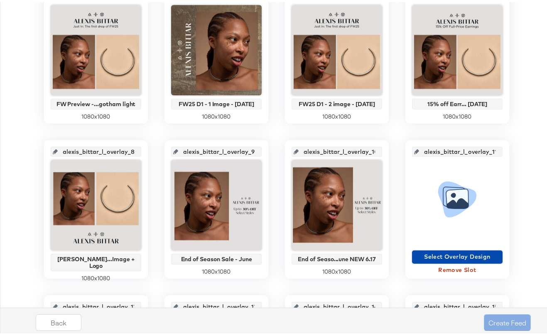
click at [471, 253] on span "Select Overlay Design" at bounding box center [457, 255] width 84 height 10
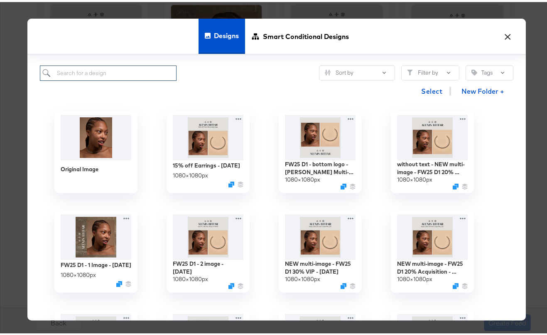
click at [132, 76] on input "search" at bounding box center [108, 70] width 137 height 15
paste input "50% OffEnd of Season Sale - June NEW 6.17"
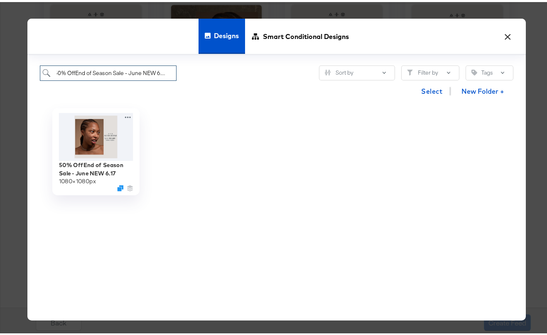
type input "50% OffEnd of Season Sale - June NEW 6.17"
click at [115, 140] on img at bounding box center [96, 135] width 74 height 48
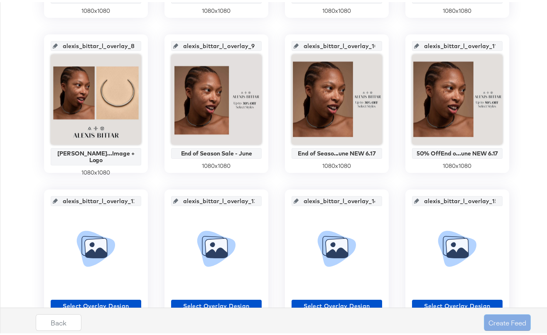
scroll to position [515, 0]
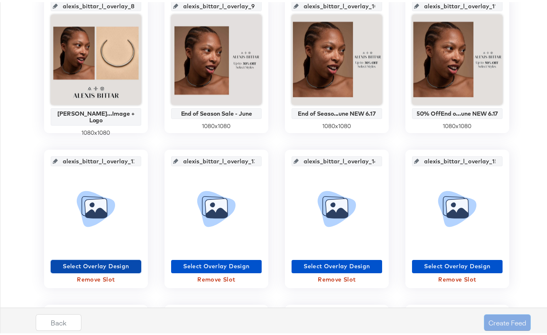
click at [112, 261] on span "Select Overlay Design" at bounding box center [96, 264] width 84 height 10
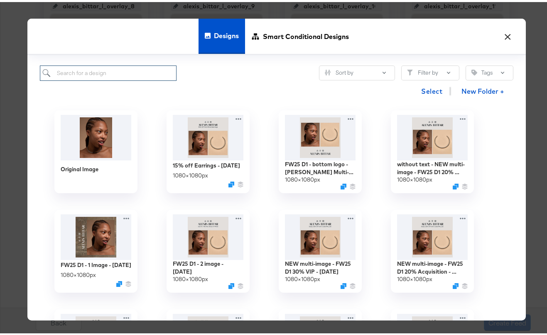
click at [123, 74] on input "search" at bounding box center [108, 70] width 137 height 15
paste input "50% OffEnd of Season Sale - June NEW 6.17"
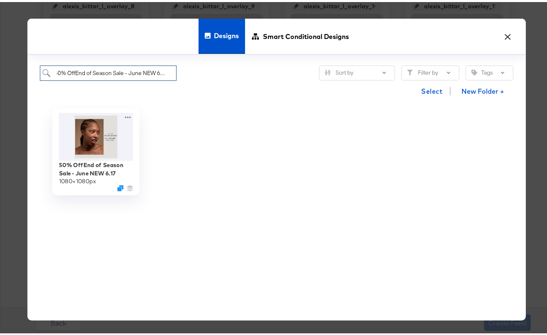
type input "50% OffEnd of Season Sale - June NEW 6.17"
click at [104, 135] on img at bounding box center [96, 135] width 74 height 48
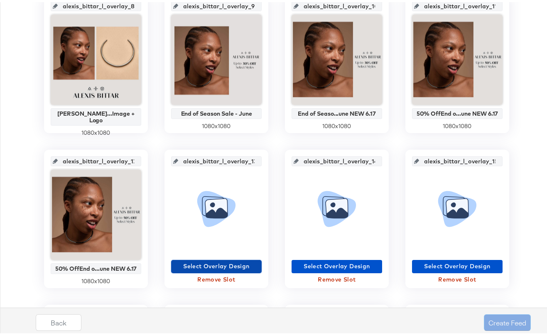
click at [230, 266] on span "Select Overlay Design" at bounding box center [216, 264] width 84 height 10
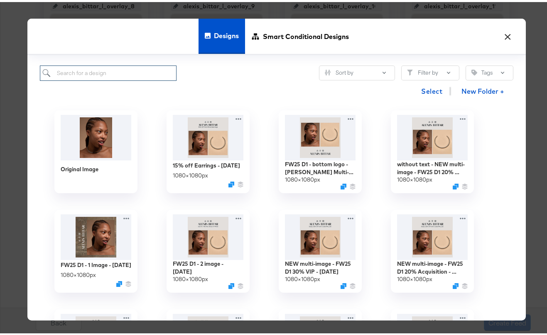
click at [135, 74] on input "search" at bounding box center [108, 70] width 137 height 15
paste input "Alexis Bittar Multi-Image + Logo"
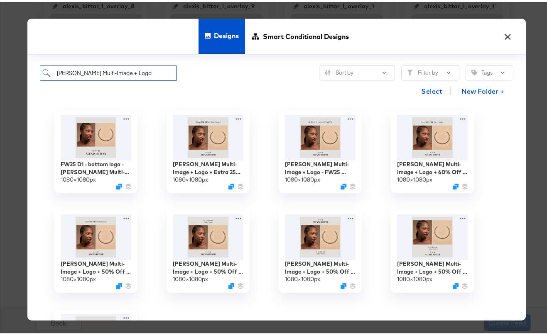
scroll to position [100, 0]
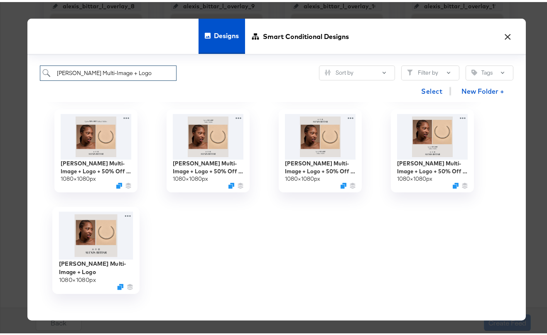
type input "Alexis Bittar Multi-Image + Logo"
click at [99, 231] on img at bounding box center [96, 234] width 74 height 48
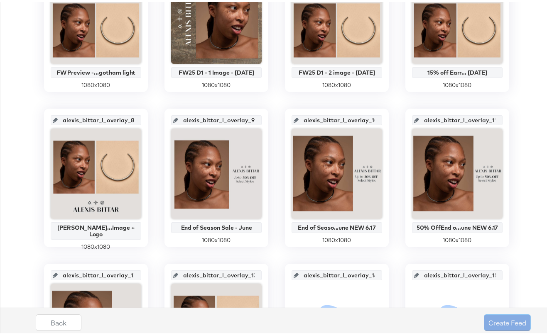
scroll to position [589, 0]
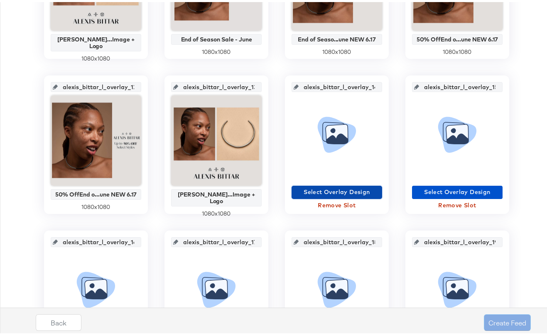
click at [339, 193] on span "Select Overlay Design" at bounding box center [337, 190] width 84 height 10
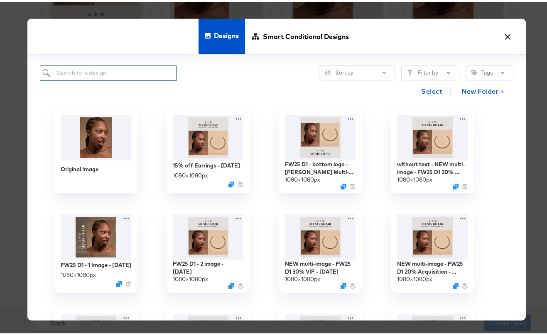
click at [88, 73] on input "search" at bounding box center [108, 70] width 137 height 15
paste input "Alexis Bittar Multi-Image + Logo + 50% Off - V3"
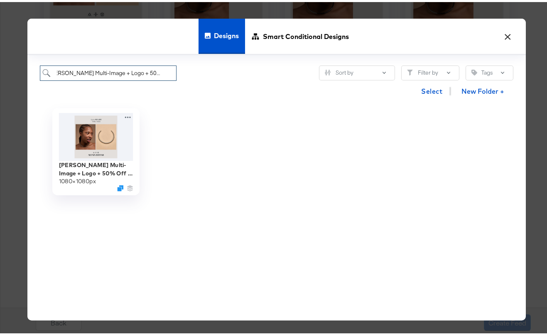
type input "Alexis Bittar Multi-Image + Logo + 50% Off - V3"
click at [113, 140] on img at bounding box center [96, 135] width 74 height 48
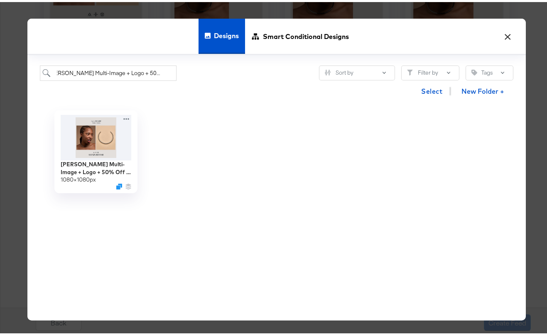
scroll to position [0, 0]
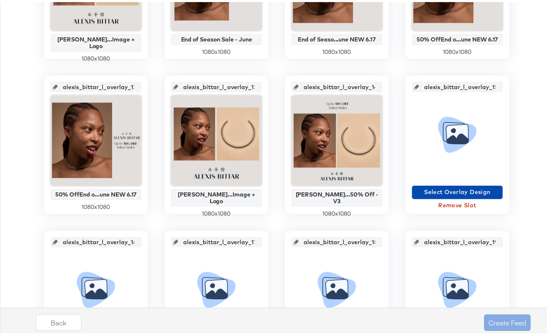
click at [437, 192] on span "Select Overlay Design" at bounding box center [457, 190] width 84 height 10
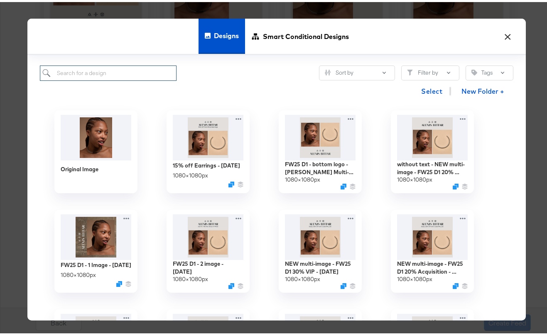
click at [149, 68] on input "search" at bounding box center [108, 70] width 137 height 15
paste input "Alexis Bittar Multi-Image + Logo + 50% Off - V4"
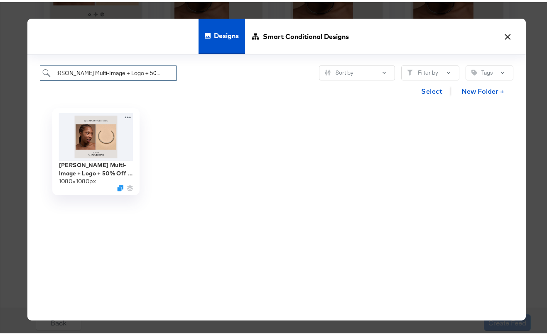
type input "Alexis Bittar Multi-Image + Logo + 50% Off - V4"
click at [99, 149] on img at bounding box center [96, 135] width 74 height 48
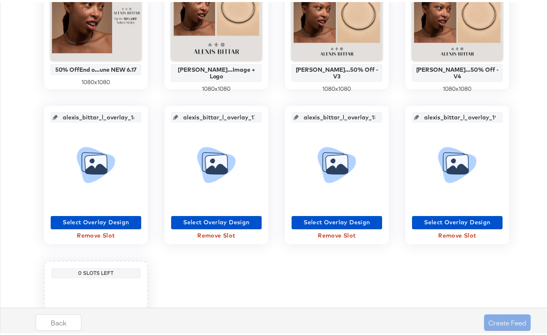
scroll to position [720, 0]
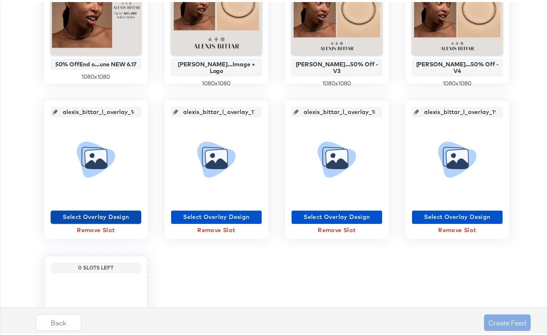
click at [109, 216] on span "Select Overlay Design" at bounding box center [96, 215] width 84 height 10
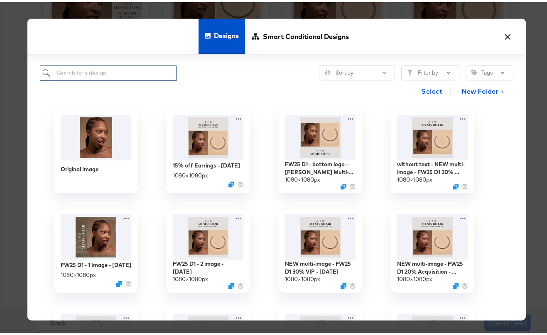
click at [112, 66] on input "search" at bounding box center [108, 70] width 137 height 15
paste input "1 image - 20% off Sitewide - June 27"
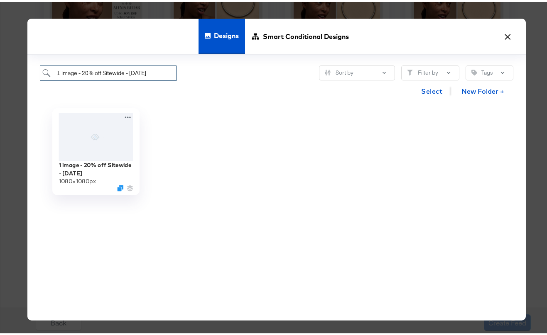
type input "1 image - 20% off Sitewide - June 27"
click at [104, 125] on div at bounding box center [96, 135] width 74 height 48
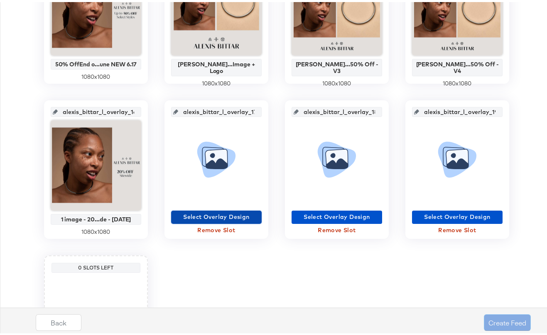
click at [231, 214] on span "Select Overlay Design" at bounding box center [216, 215] width 84 height 10
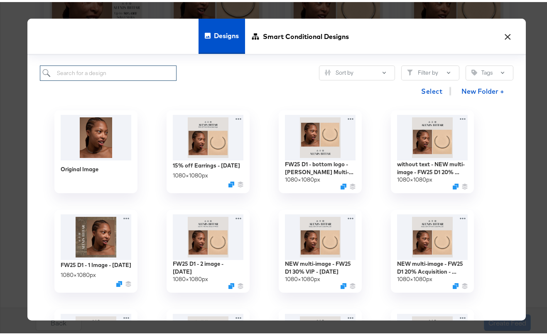
click at [154, 73] on input "search" at bounding box center [108, 70] width 137 height 15
paste input "Multi-Image + Logo + 20% Sitewide - June 27"
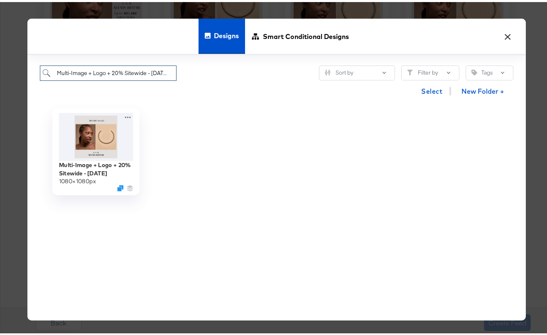
type input "Multi-Image + Logo + 20% Sitewide - June 27"
click at [98, 139] on img at bounding box center [96, 135] width 74 height 48
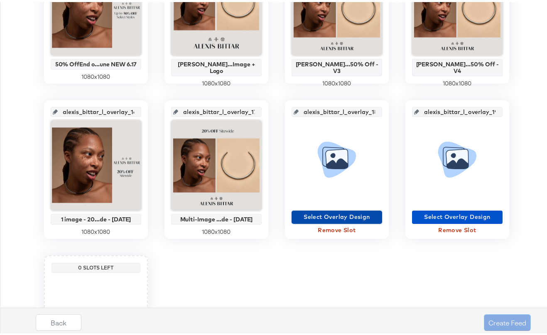
click at [324, 219] on span "Select Overlay Design" at bounding box center [337, 215] width 84 height 10
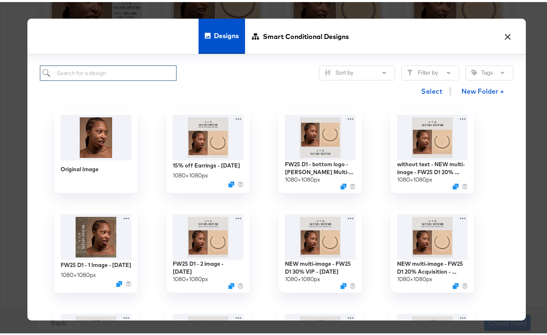
click at [112, 72] on input "search" at bounding box center [108, 70] width 137 height 15
paste input "60% OffEnd of Season Sale - July"
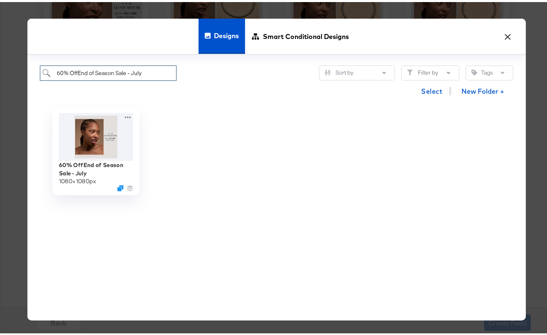
type input "60% OffEnd of Season Sale - July"
click at [94, 131] on img at bounding box center [96, 135] width 74 height 48
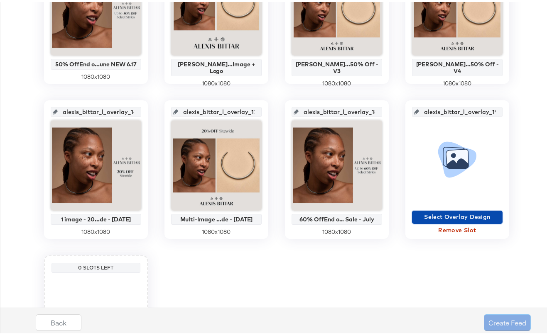
click at [456, 216] on span "Select Overlay Design" at bounding box center [457, 215] width 84 height 10
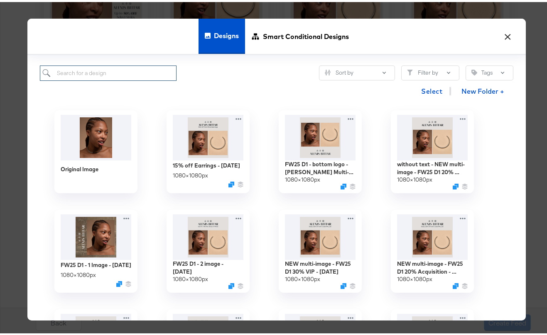
click at [122, 66] on input "search" at bounding box center [108, 70] width 137 height 15
paste input "Alexis Bittar Multi-Image + Logo + 60% Off - V4"
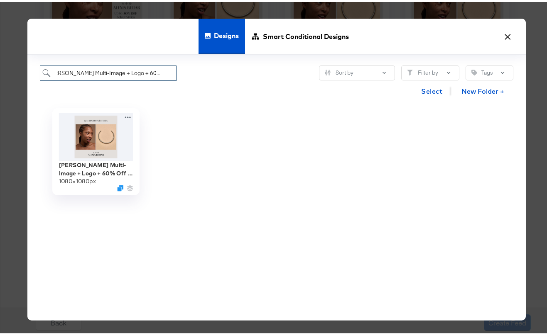
type input "Alexis Bittar Multi-Image + Logo + 60% Off - V4"
click at [98, 134] on img at bounding box center [96, 135] width 74 height 48
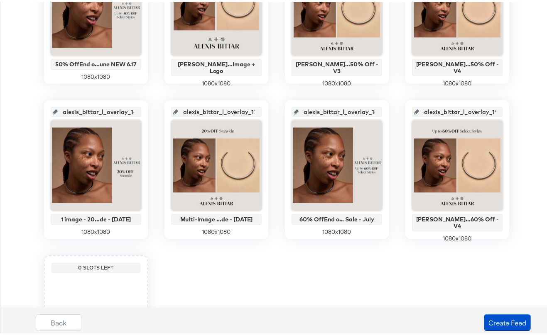
scroll to position [764, 0]
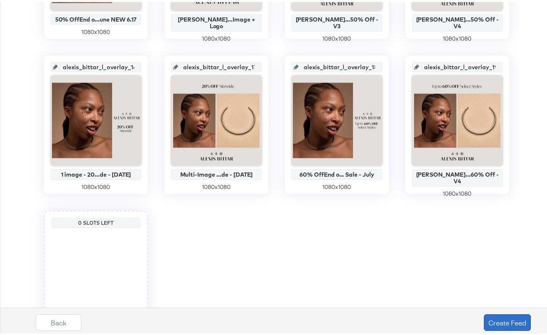
click at [498, 312] on button "Create Feed" at bounding box center [506, 320] width 47 height 17
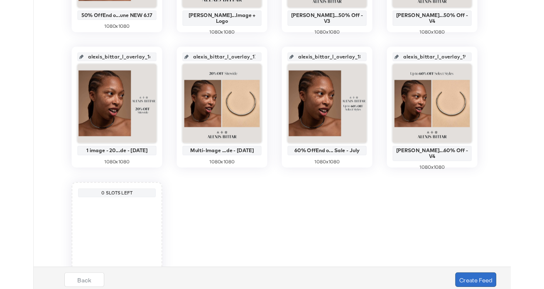
scroll to position [0, 0]
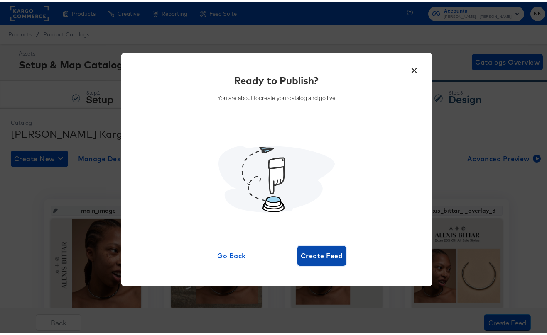
click at [330, 252] on span "Create Feed" at bounding box center [321, 254] width 42 height 12
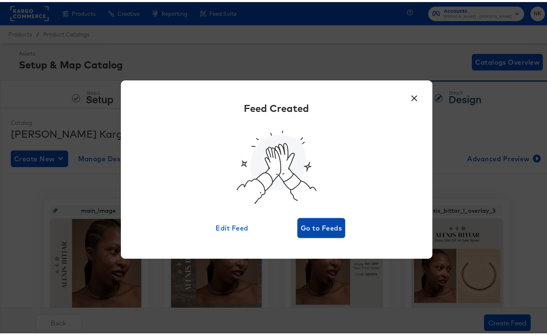
click at [300, 227] on span "Go to Feeds" at bounding box center [320, 226] width 41 height 12
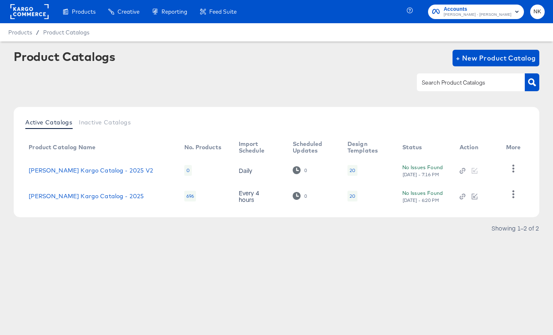
click at [214, 89] on div at bounding box center [276, 82] width 525 height 19
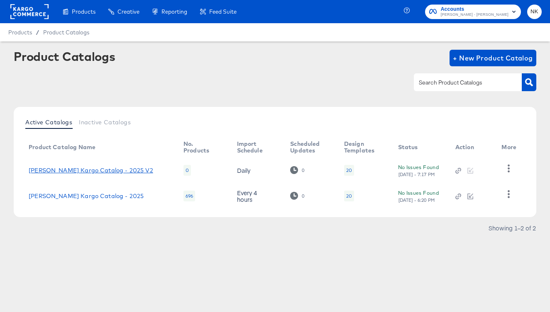
click at [73, 170] on link "Alexis Bittar Kargo Catalog - 2025 V2" at bounding box center [91, 170] width 124 height 7
click at [76, 173] on link "Alexis Bittar Kargo Catalog - 2025 V2" at bounding box center [91, 170] width 124 height 7
click at [100, 170] on link "[PERSON_NAME] Kargo Catalog - 2025 V2" at bounding box center [91, 170] width 124 height 7
click at [75, 174] on td "[PERSON_NAME] Kargo Catalog - 2025 V2" at bounding box center [99, 171] width 155 height 26
click at [233, 88] on div at bounding box center [275, 82] width 522 height 19
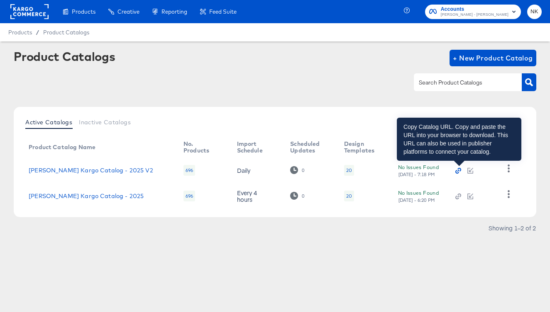
click at [461, 171] on icon "button" at bounding box center [458, 171] width 6 height 6
click at [457, 169] on icon "button" at bounding box center [458, 171] width 6 height 6
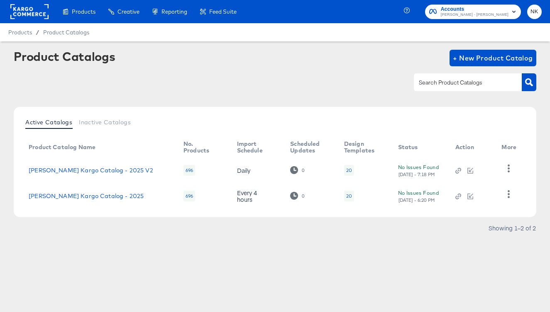
click at [40, 12] on rect at bounding box center [29, 11] width 38 height 15
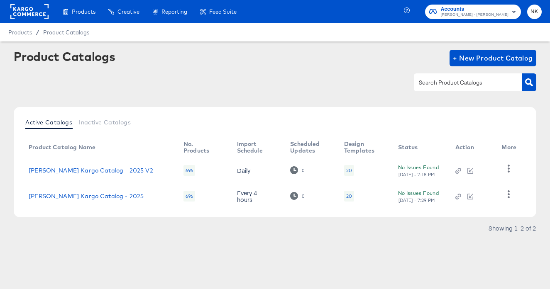
click at [34, 12] on rect at bounding box center [29, 11] width 38 height 15
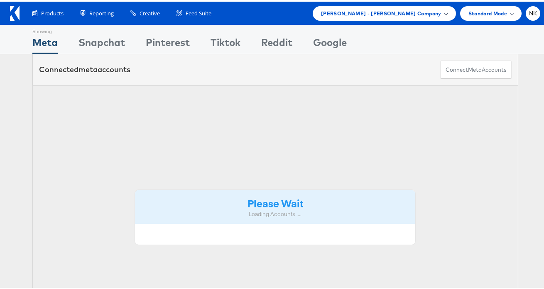
click at [433, 9] on span "[PERSON_NAME] - [PERSON_NAME] Company" at bounding box center [381, 11] width 120 height 9
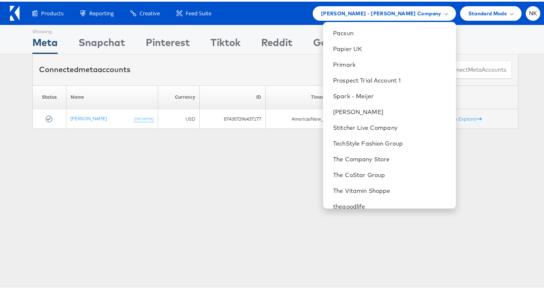
scroll to position [747, 0]
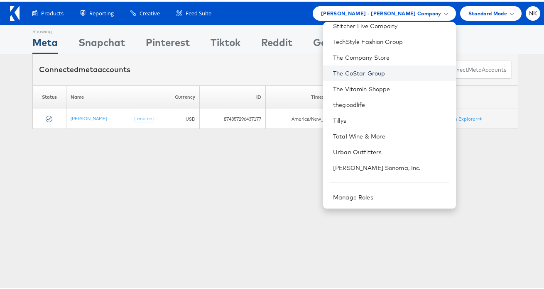
click at [362, 71] on link "The CoStar Group" at bounding box center [391, 72] width 116 height 8
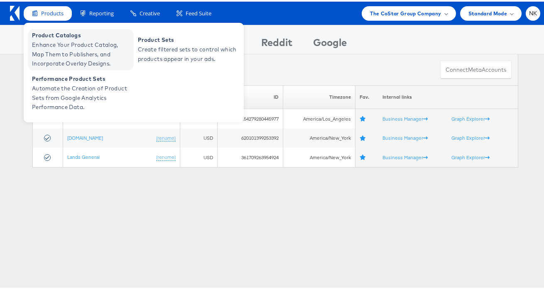
click at [56, 46] on span "Enhance Your Product Catalog, Map Them to Publishers, and Incorporate Overlay D…" at bounding box center [82, 53] width 100 height 28
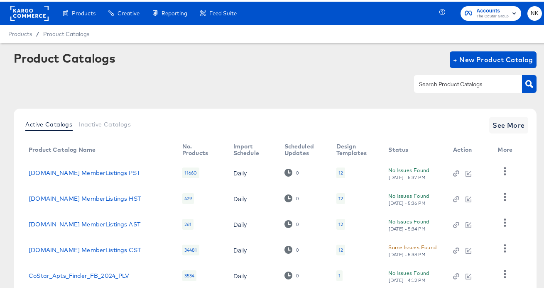
scroll to position [59, 0]
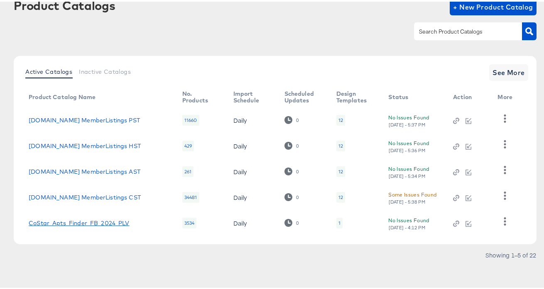
click at [117, 218] on link "CoStar_Apts_Finder_FB_2024_PLV" at bounding box center [79, 221] width 101 height 7
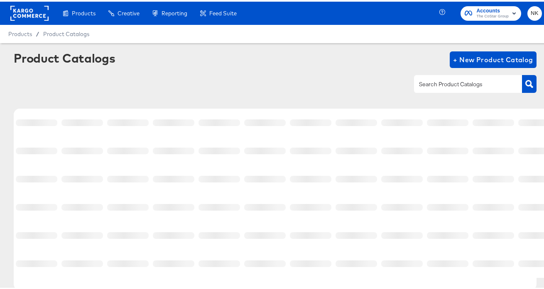
scroll to position [46, 0]
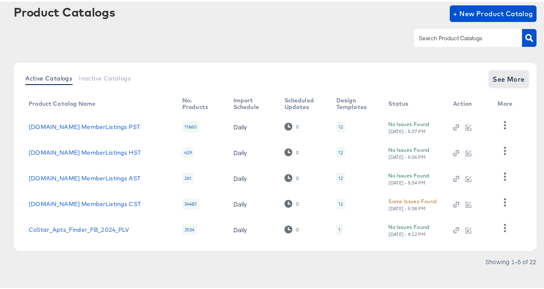
click at [505, 76] on span "See More" at bounding box center [508, 78] width 32 height 12
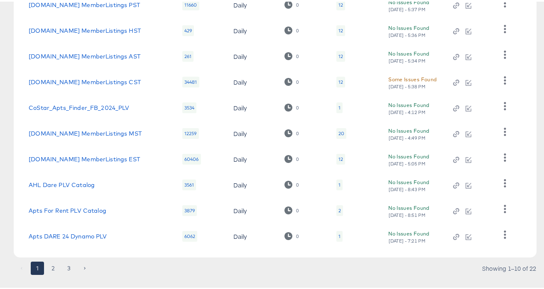
scroll to position [184, 0]
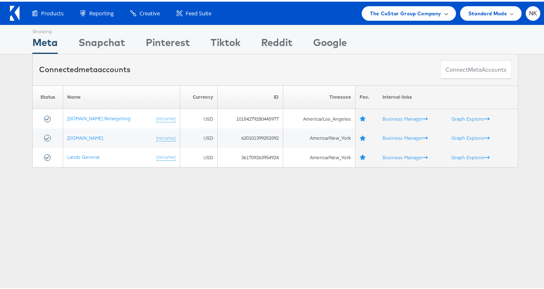
click at [373, 9] on span "The CoStar Group Company" at bounding box center [405, 11] width 71 height 9
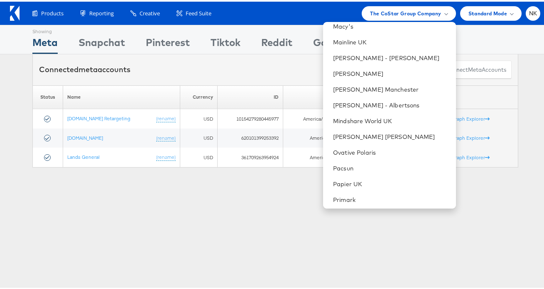
scroll to position [537, 0]
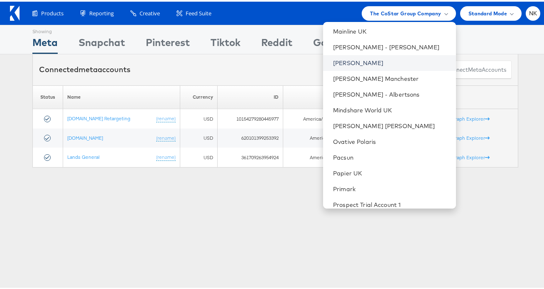
click at [381, 65] on link "[PERSON_NAME]" at bounding box center [391, 61] width 116 height 8
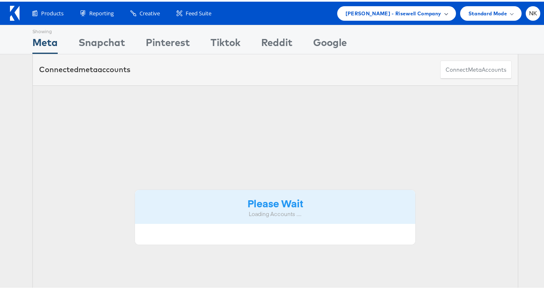
click at [393, 16] on div "[PERSON_NAME] - Risewell Company" at bounding box center [396, 12] width 119 height 15
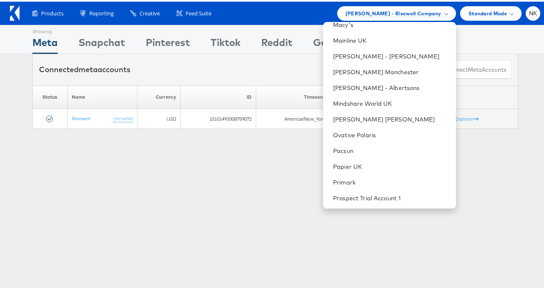
scroll to position [483, 0]
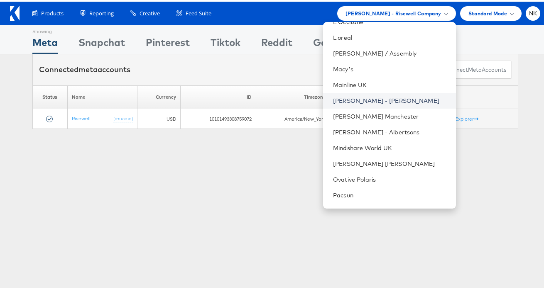
click at [377, 97] on link "[PERSON_NAME] - [PERSON_NAME]" at bounding box center [391, 99] width 116 height 8
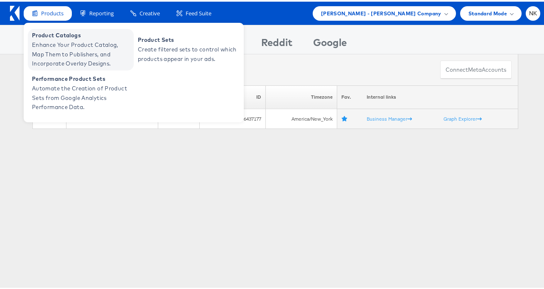
click at [59, 42] on span "Enhance Your Product Catalog, Map Them to Publishers, and Incorporate Overlay D…" at bounding box center [82, 53] width 100 height 28
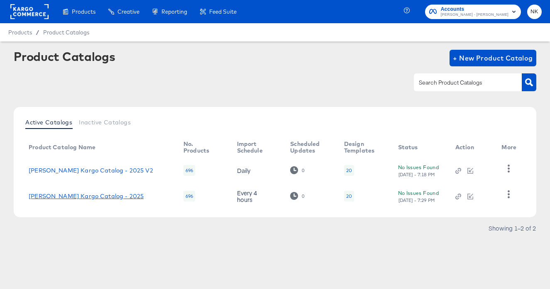
click at [83, 195] on link "[PERSON_NAME] Kargo Catalog - 2025" at bounding box center [86, 196] width 115 height 7
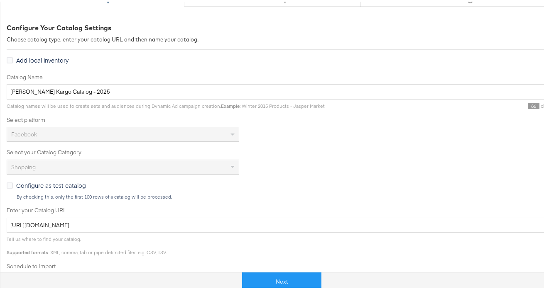
scroll to position [105, 0]
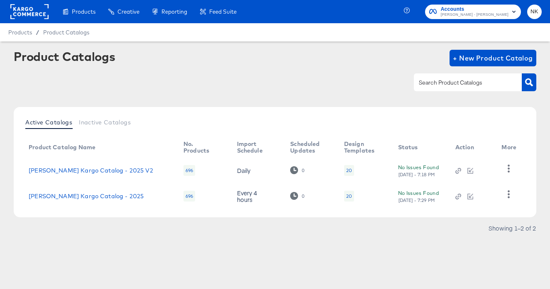
click at [36, 9] on rect at bounding box center [29, 11] width 38 height 15
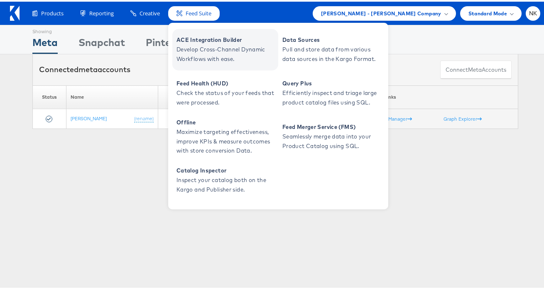
click at [190, 44] on span "Develop Cross-Channel Dynamic Workflows with ease." at bounding box center [226, 52] width 100 height 19
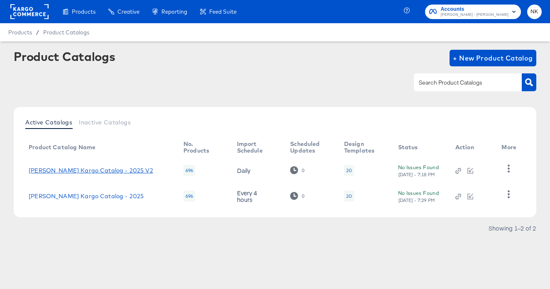
click at [118, 169] on link "[PERSON_NAME] Kargo Catalog - 2025 V2" at bounding box center [91, 170] width 124 height 7
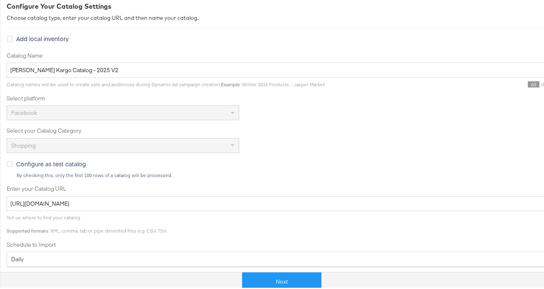
scroll to position [168, 0]
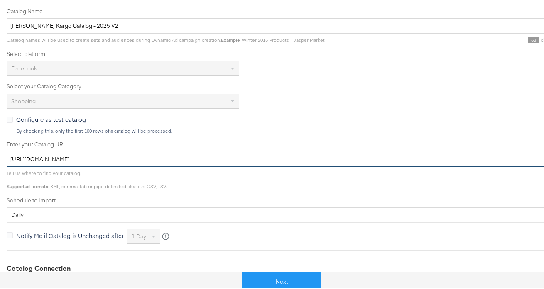
click at [248, 156] on input "https://ace.stitcherads.com/exports/962/universal/none/export.tsv.gz" at bounding box center [297, 157] width 581 height 15
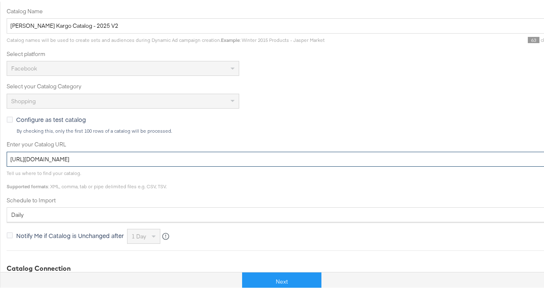
click at [248, 156] on input "https://ace.stitcherads.com/exports/962/universal/none/export.tsv.gz" at bounding box center [297, 157] width 581 height 15
drag, startPoint x: 248, startPoint y: 156, endPoint x: 48, endPoint y: 147, distance: 200.7
click at [48, 147] on div "Enter your Catalog URL https://ace.stitcherads.com/exports/962/universal/none/e…" at bounding box center [297, 152] width 581 height 26
paste input "universal/"
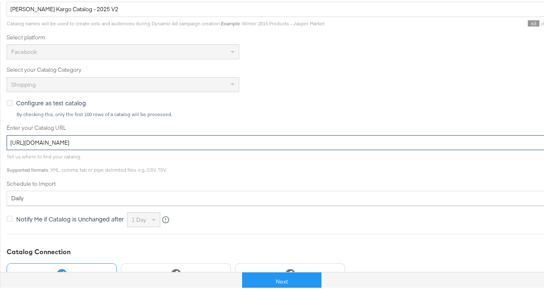
scroll to position [189, 0]
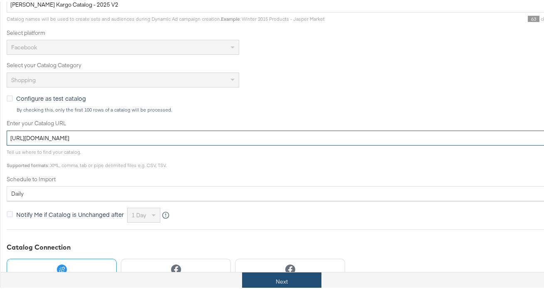
type input "https://ace.stitcherads.com/exports/962/universal/none/universal/export.tsv.gz"
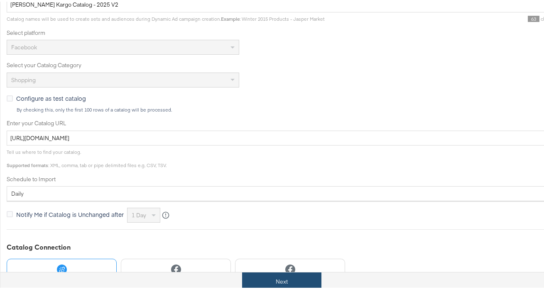
click at [264, 278] on button "Next" at bounding box center [281, 280] width 79 height 19
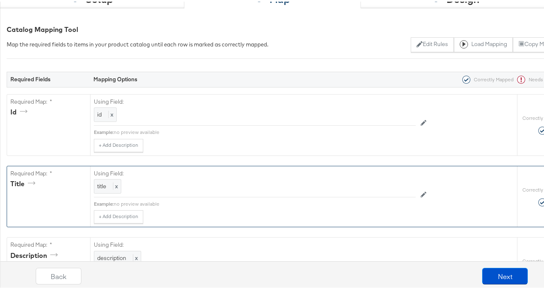
scroll to position [116, 0]
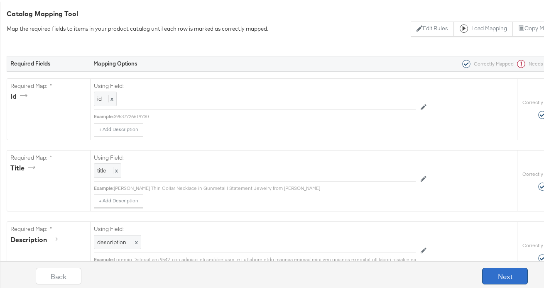
click at [482, 277] on button "Next" at bounding box center [505, 274] width 46 height 17
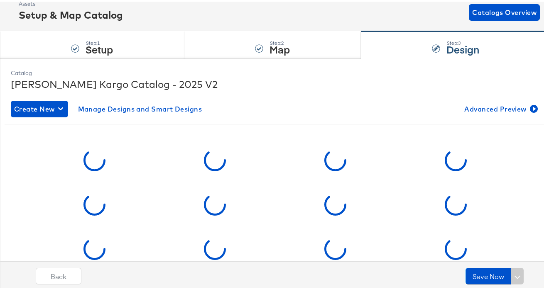
scroll to position [61, 0]
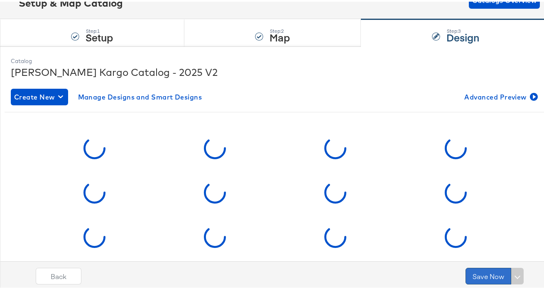
click at [482, 271] on button "Save Now" at bounding box center [488, 274] width 46 height 17
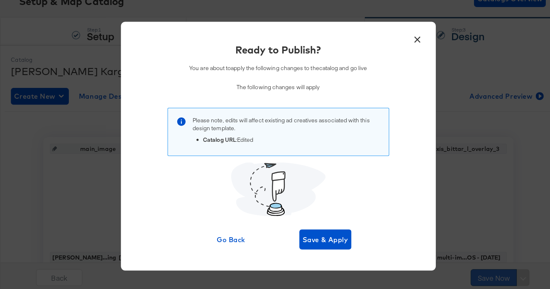
scroll to position [0, 0]
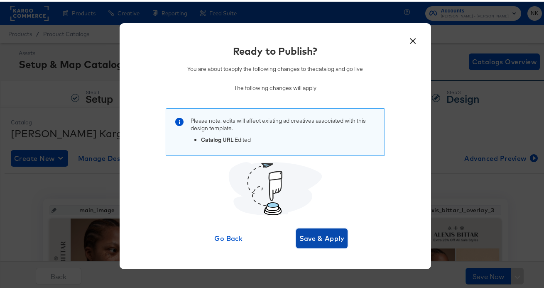
click at [329, 240] on span "Save & Apply" at bounding box center [321, 237] width 45 height 12
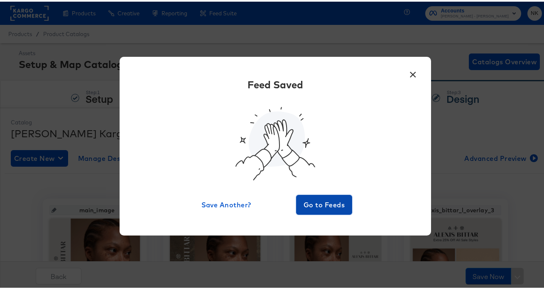
click at [330, 203] on span "Go to Feeds" at bounding box center [324, 204] width 50 height 12
